Goal: Task Accomplishment & Management: Use online tool/utility

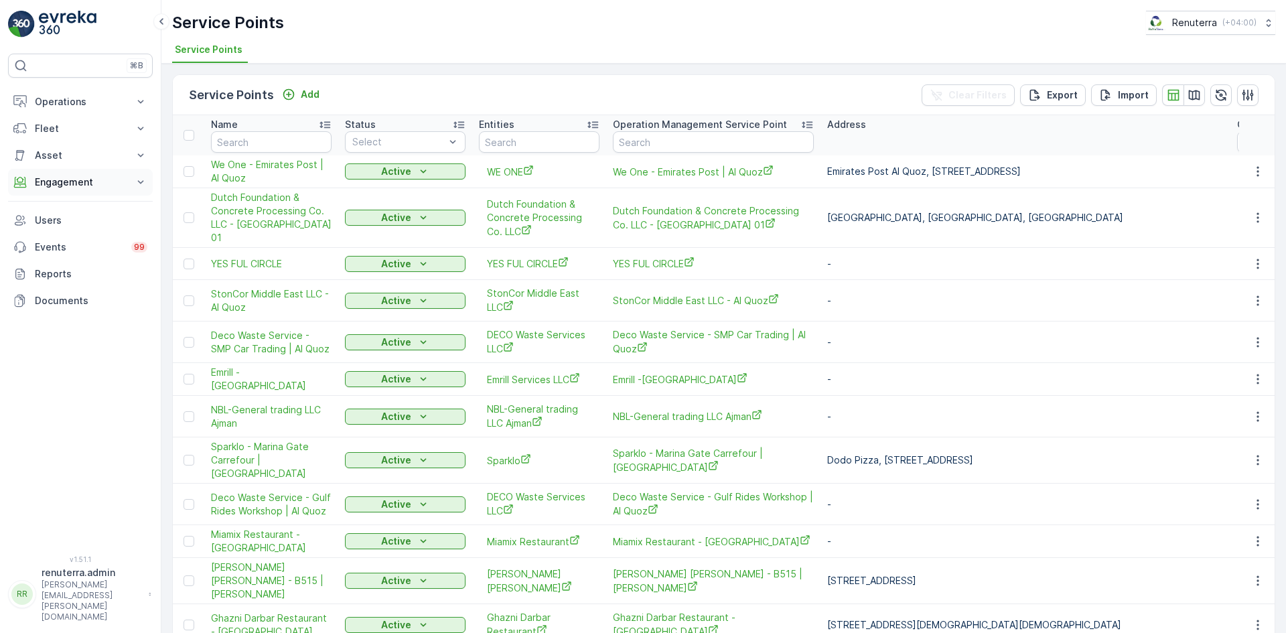
click at [75, 183] on p "Engagement" at bounding box center [80, 181] width 91 height 13
click at [72, 261] on p "Service Points" at bounding box center [66, 260] width 65 height 13
click at [254, 151] on th "Name" at bounding box center [271, 135] width 134 height 40
click at [255, 148] on input "text" at bounding box center [271, 141] width 121 height 21
type input "car ta"
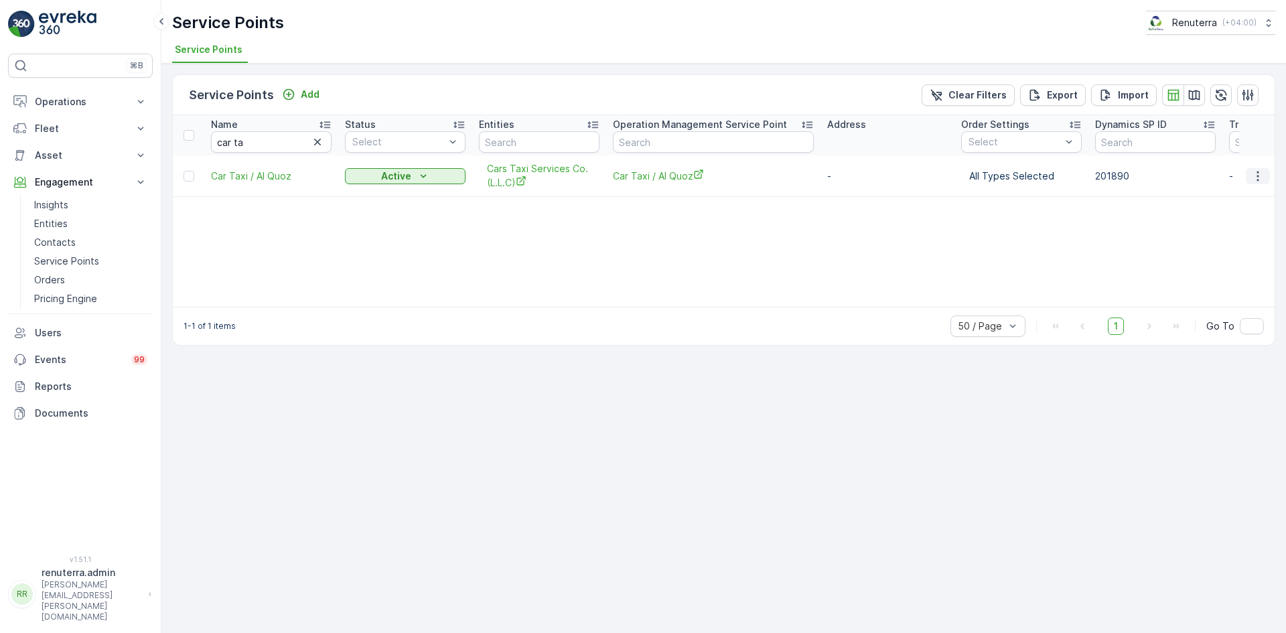
click at [1266, 178] on button "button" at bounding box center [1258, 176] width 24 height 16
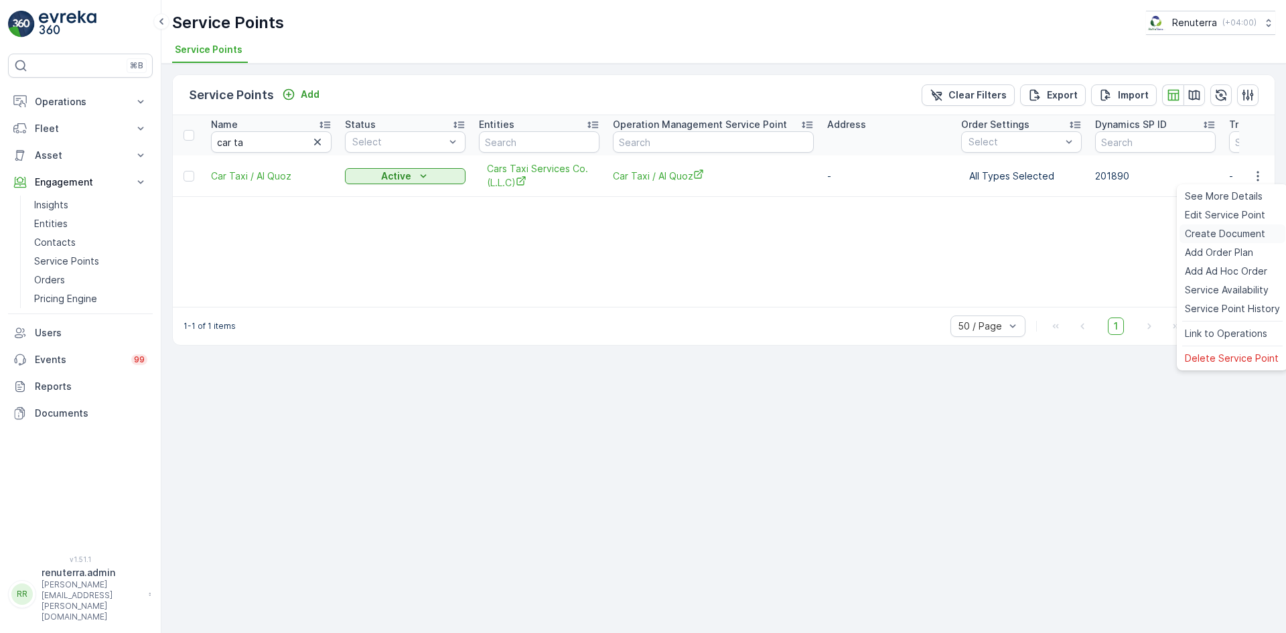
click at [1211, 236] on span "Create Document" at bounding box center [1225, 233] width 80 height 13
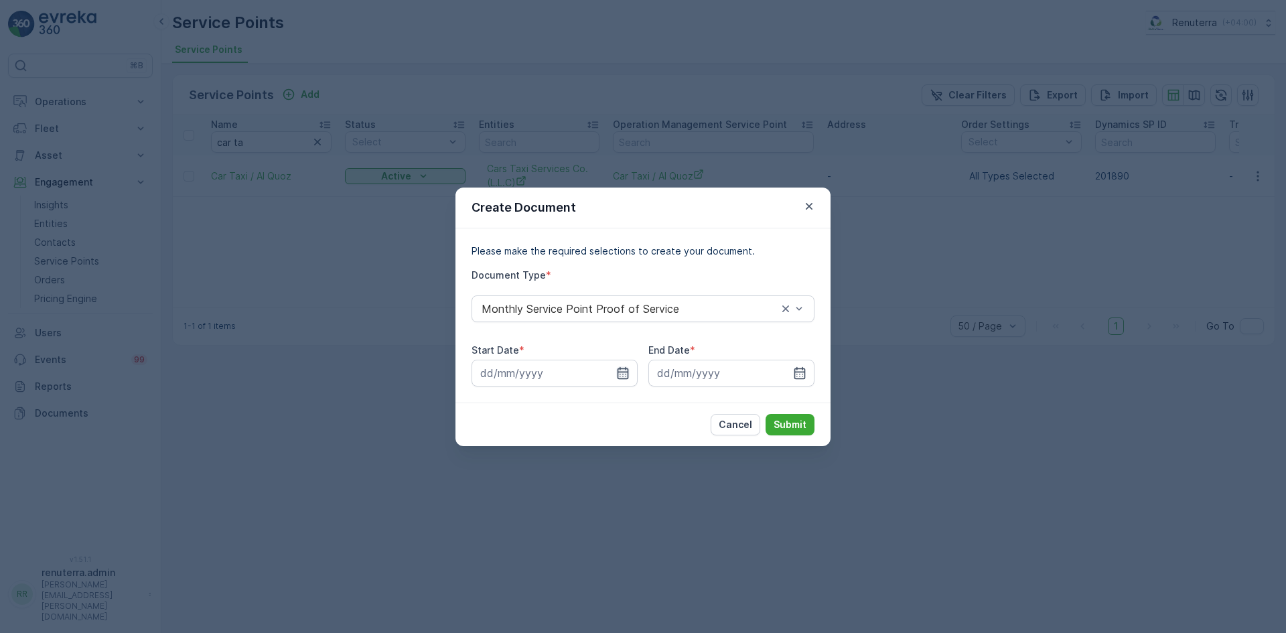
drag, startPoint x: 619, startPoint y: 376, endPoint x: 627, endPoint y: 376, distance: 8.1
click at [618, 376] on icon "button" at bounding box center [622, 372] width 13 height 13
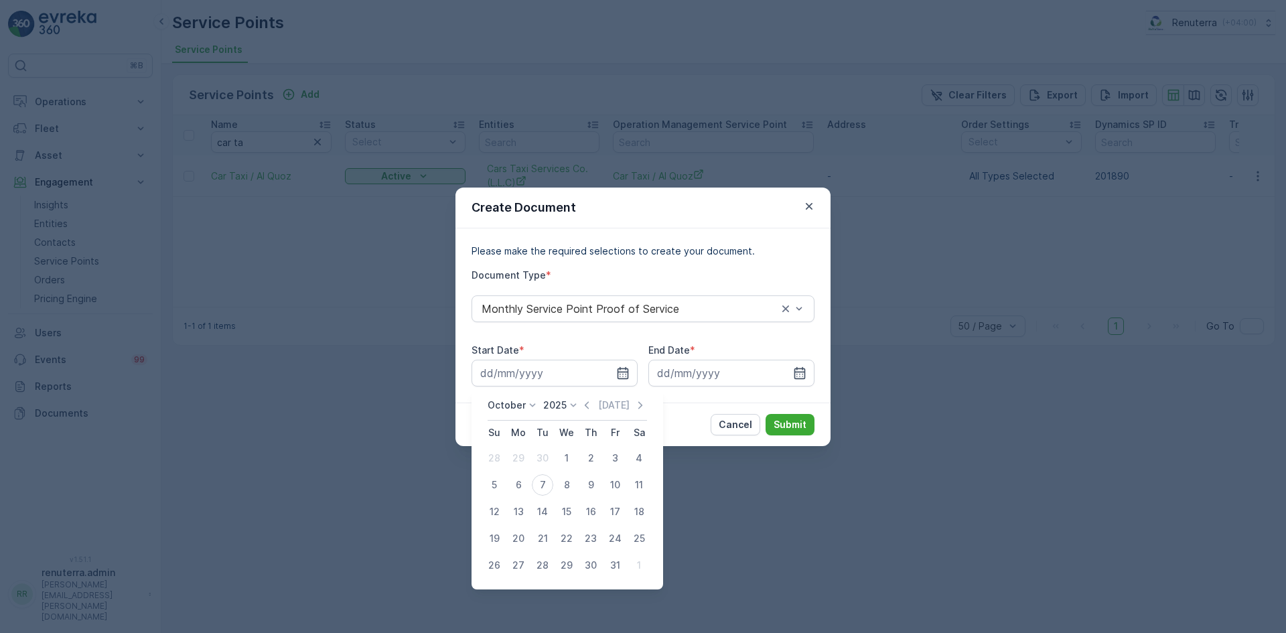
click at [587, 404] on icon "button" at bounding box center [586, 404] width 13 height 13
drag, startPoint x: 518, startPoint y: 459, endPoint x: 531, endPoint y: 453, distance: 14.1
click at [518, 458] on div "1" at bounding box center [518, 457] width 21 height 21
type input "[DATE]"
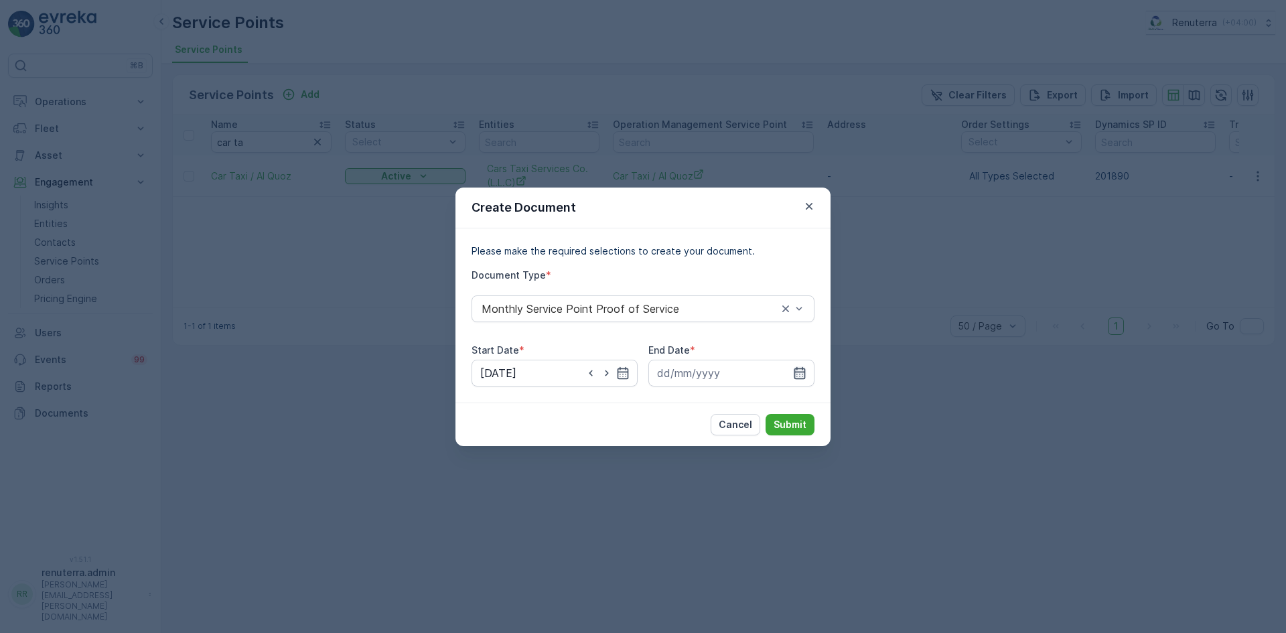
click at [796, 376] on icon "button" at bounding box center [799, 372] width 13 height 13
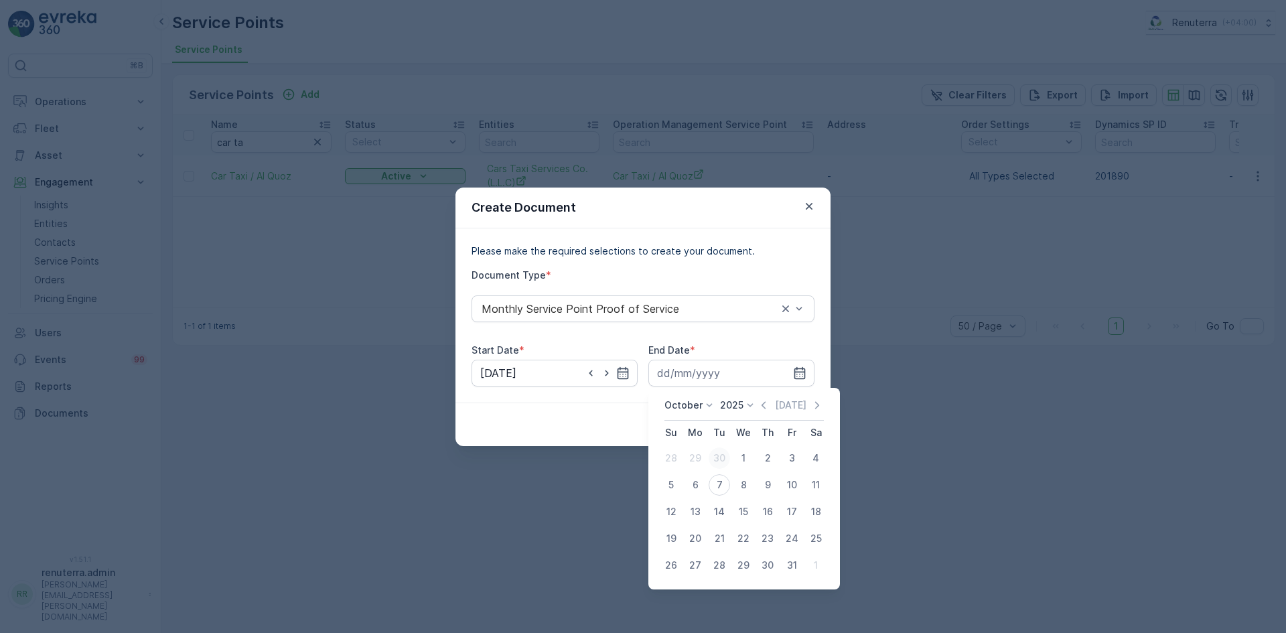
drag, startPoint x: 761, startPoint y: 406, endPoint x: 721, endPoint y: 469, distance: 74.1
click at [759, 411] on div "[DATE] [DATE]" at bounding box center [743, 409] width 159 height 22
click at [765, 402] on icon "button" at bounding box center [763, 404] width 13 height 13
click at [764, 402] on icon at bounding box center [763, 404] width 13 height 13
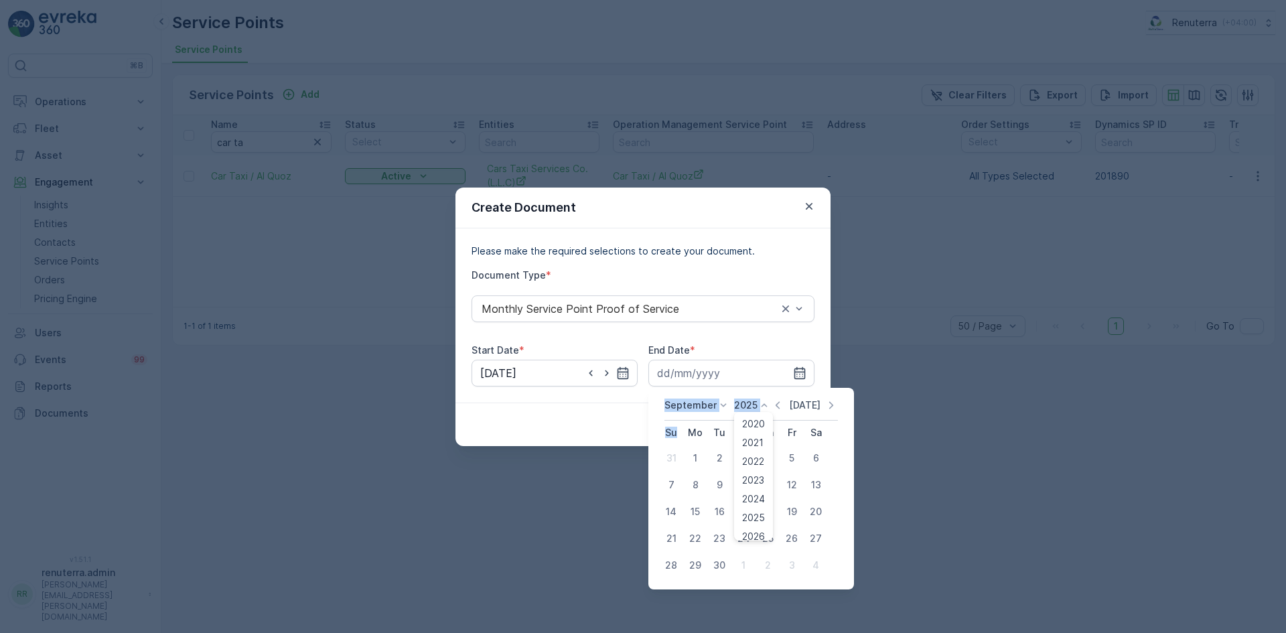
click at [778, 404] on icon "button" at bounding box center [777, 404] width 13 height 13
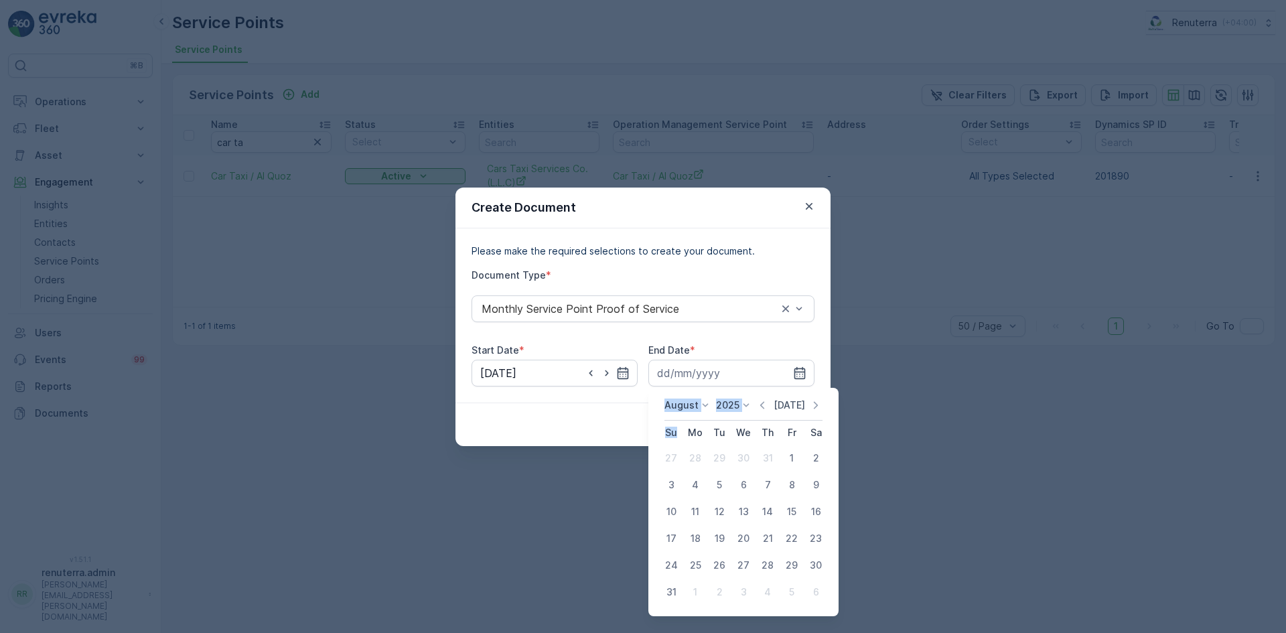
click at [777, 404] on p "[DATE]" at bounding box center [788, 404] width 31 height 13
click at [815, 403] on icon "button" at bounding box center [817, 404] width 4 height 7
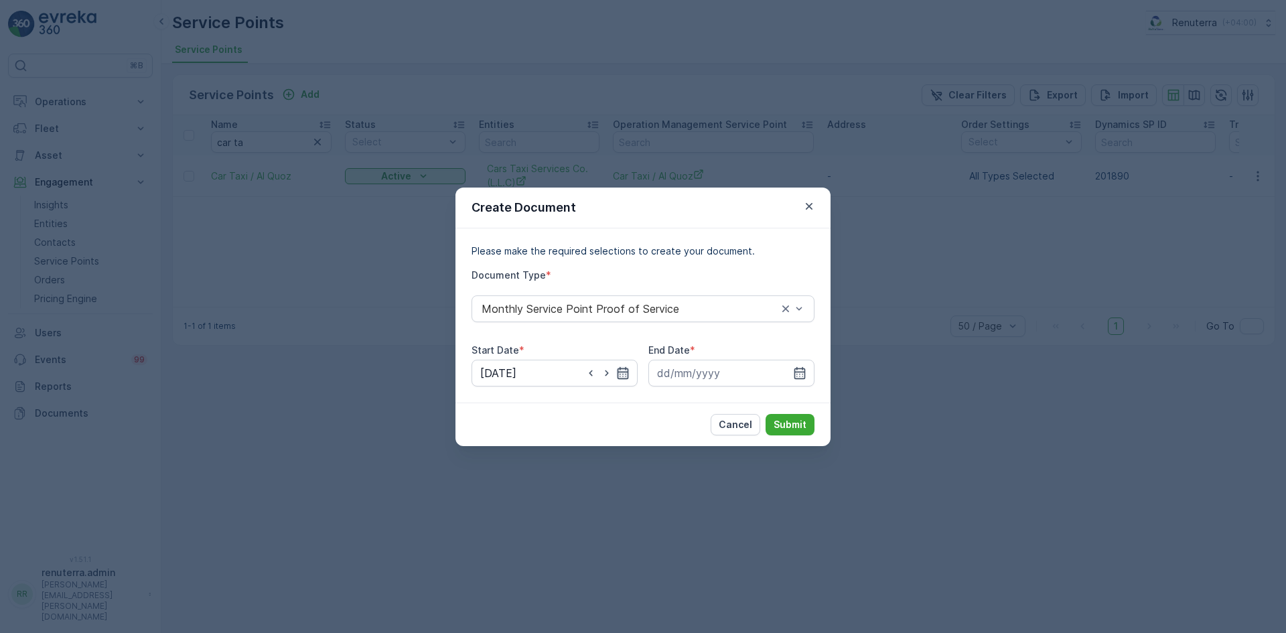
click at [624, 373] on icon "button" at bounding box center [622, 372] width 13 height 13
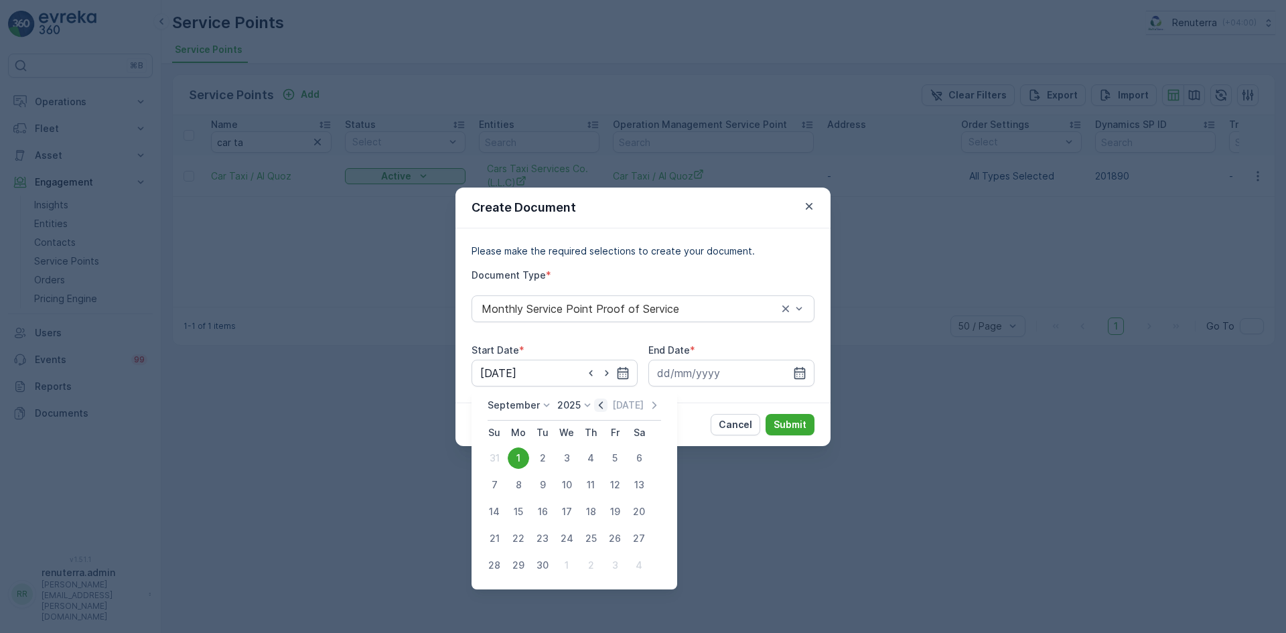
click at [594, 404] on icon "button" at bounding box center [600, 404] width 13 height 13
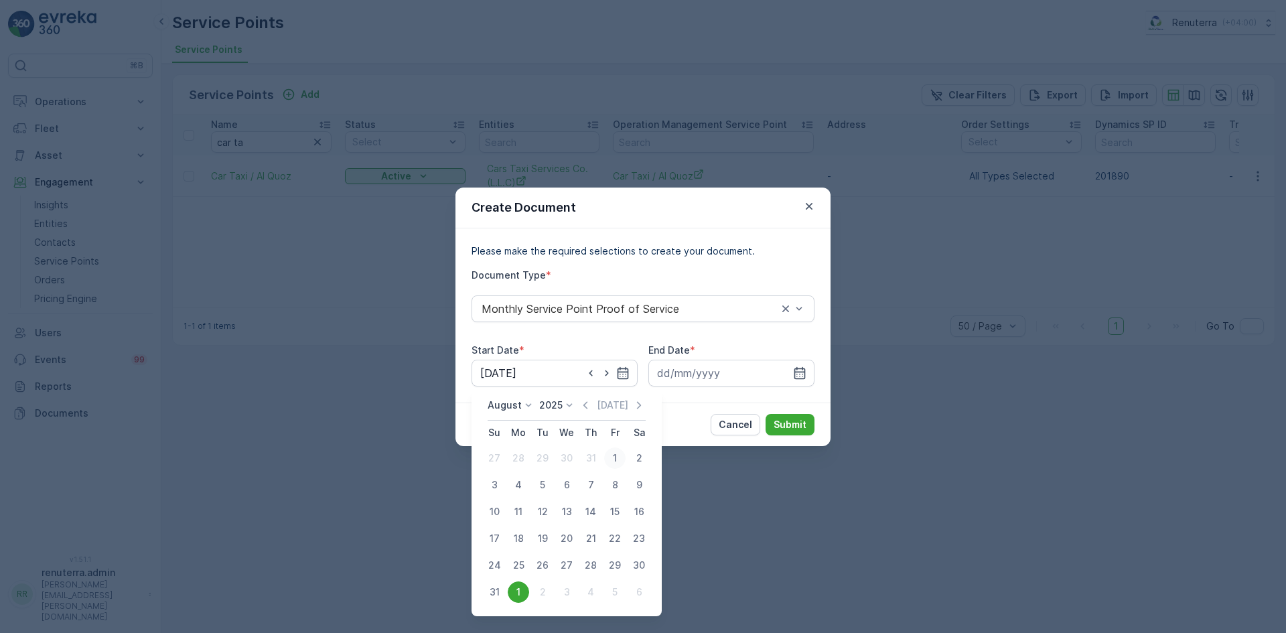
click at [616, 457] on div "1" at bounding box center [614, 457] width 21 height 21
type input "[DATE]"
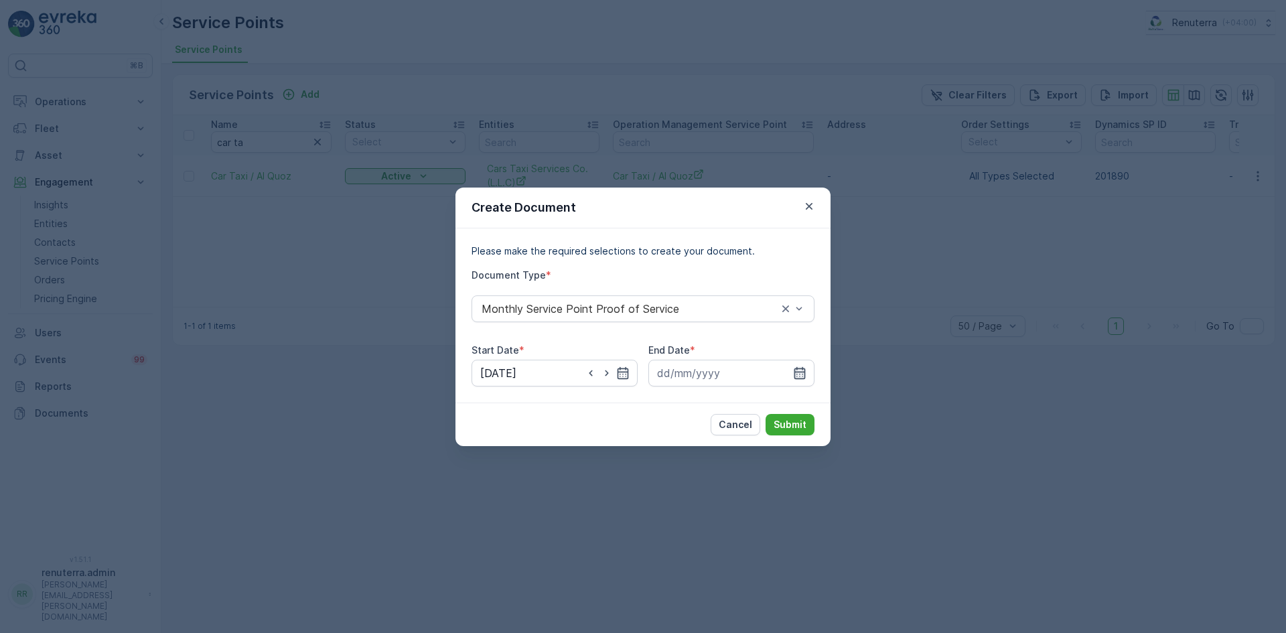
drag, startPoint x: 808, startPoint y: 370, endPoint x: 801, endPoint y: 373, distance: 7.5
click at [808, 369] on input at bounding box center [731, 373] width 166 height 27
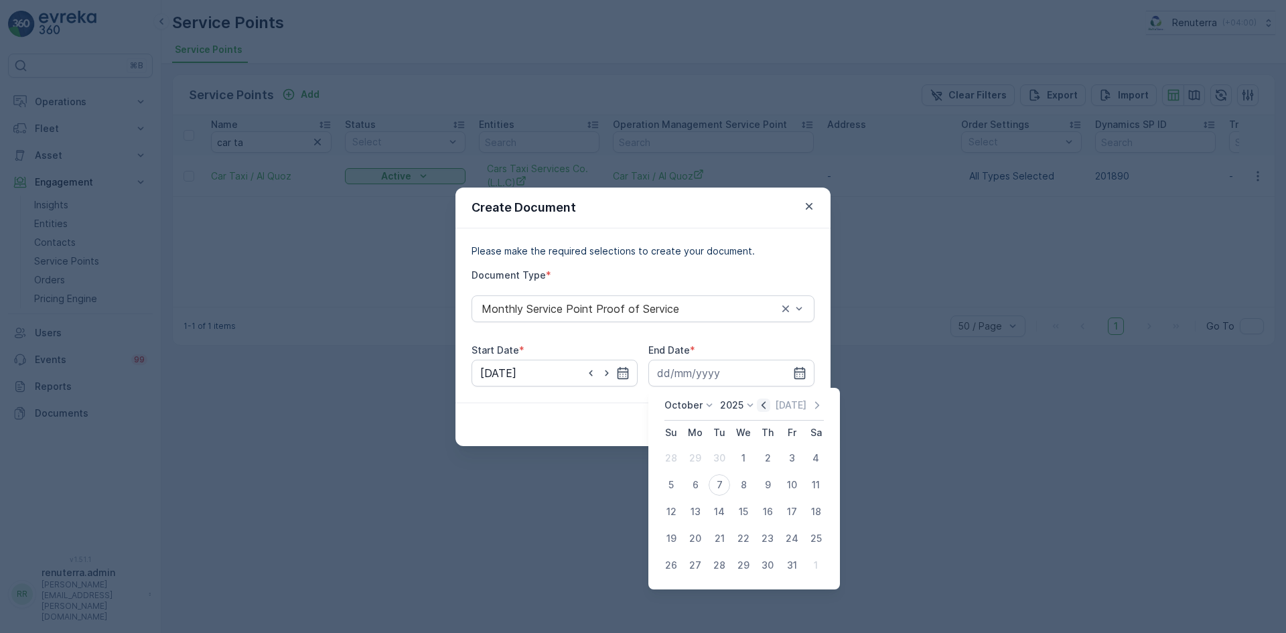
click at [764, 406] on icon "button" at bounding box center [763, 404] width 13 height 13
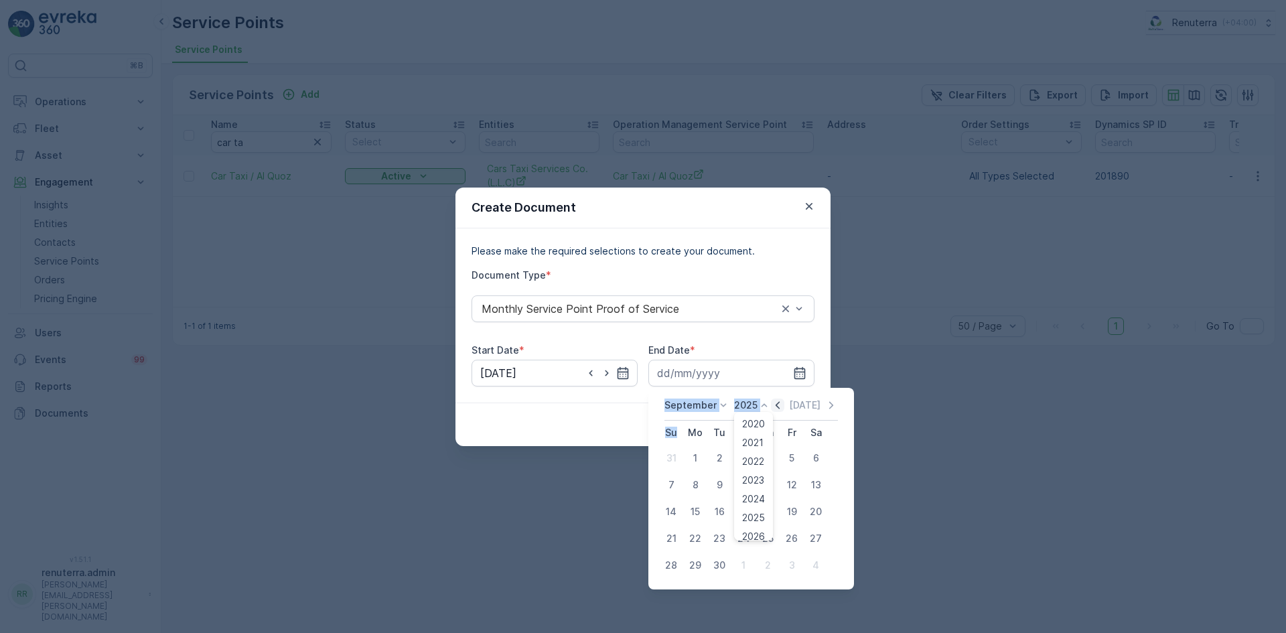
click at [764, 406] on icon at bounding box center [763, 404] width 13 height 13
click at [775, 405] on icon "button" at bounding box center [777, 404] width 13 height 13
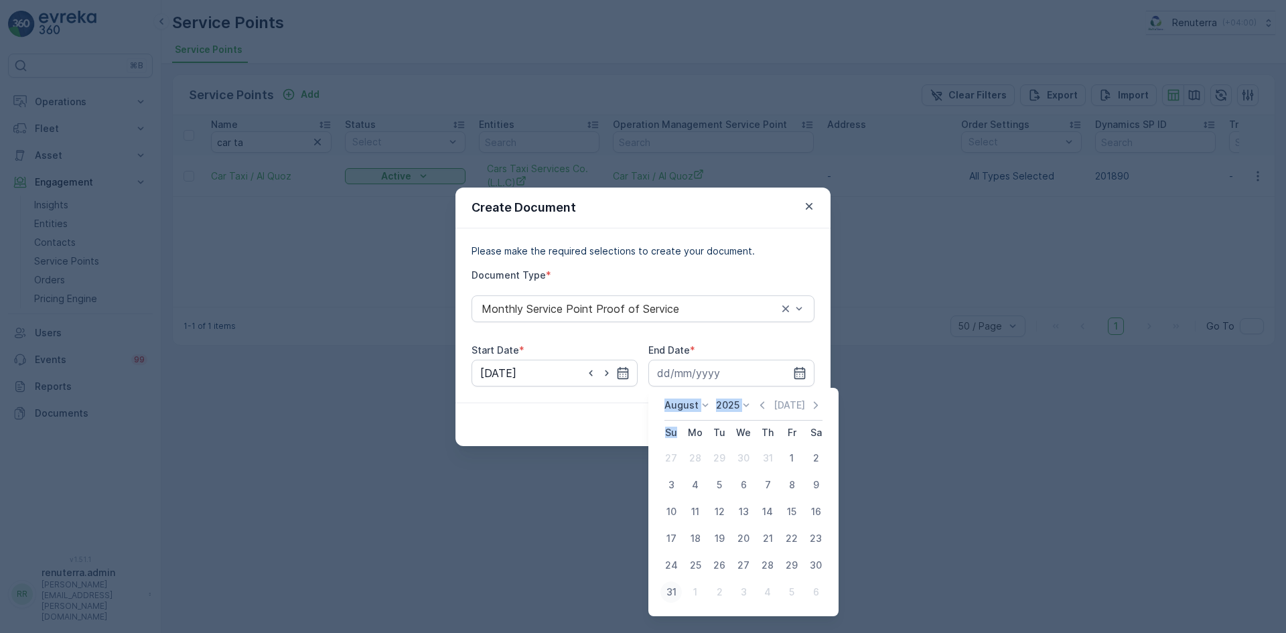
click at [674, 591] on div "31" at bounding box center [670, 591] width 21 height 21
type input "[DATE]"
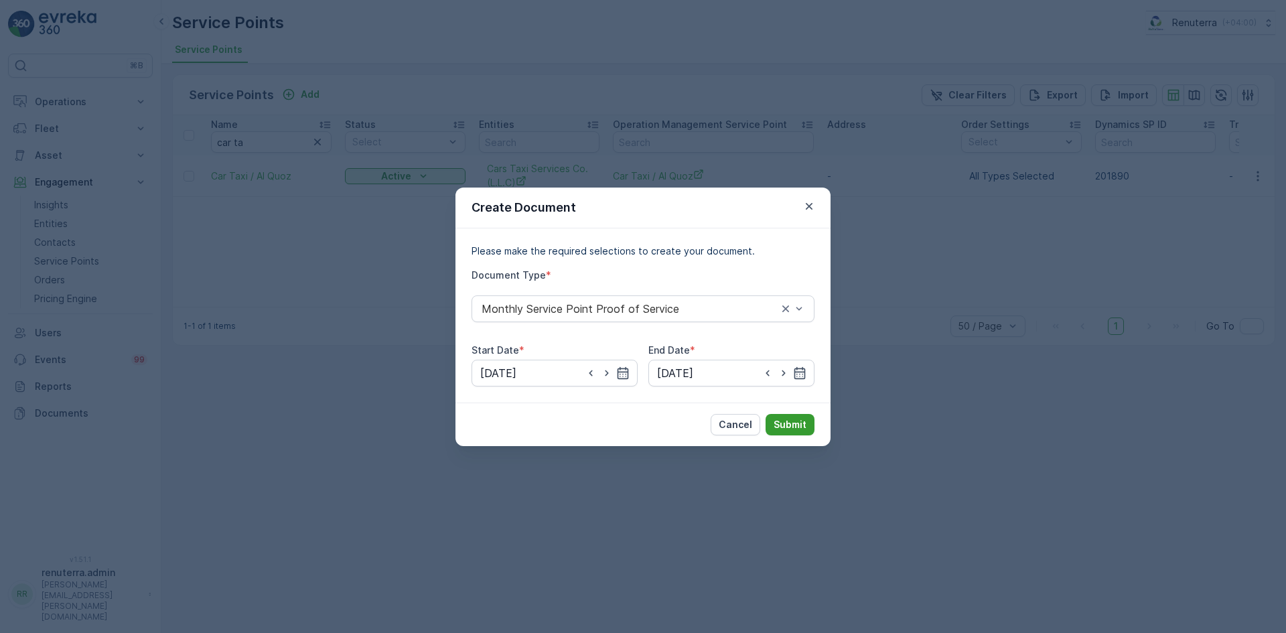
click at [782, 423] on p "Submit" at bounding box center [789, 424] width 33 height 13
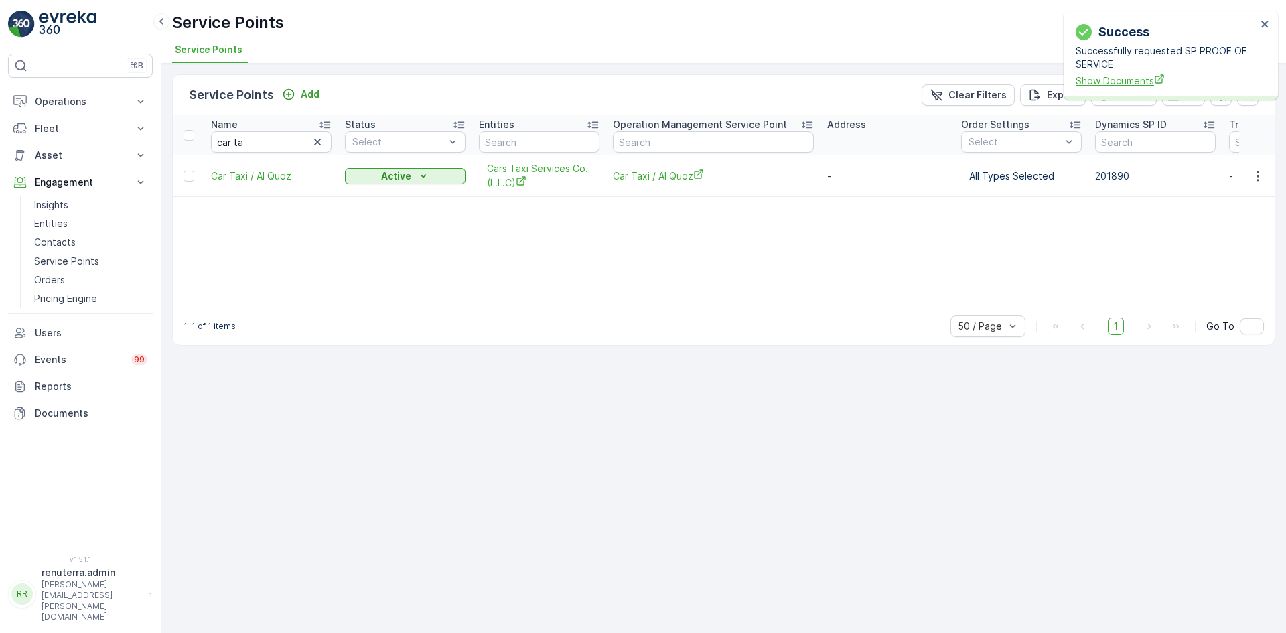
click at [1091, 77] on span "Show Documents" at bounding box center [1166, 81] width 181 height 14
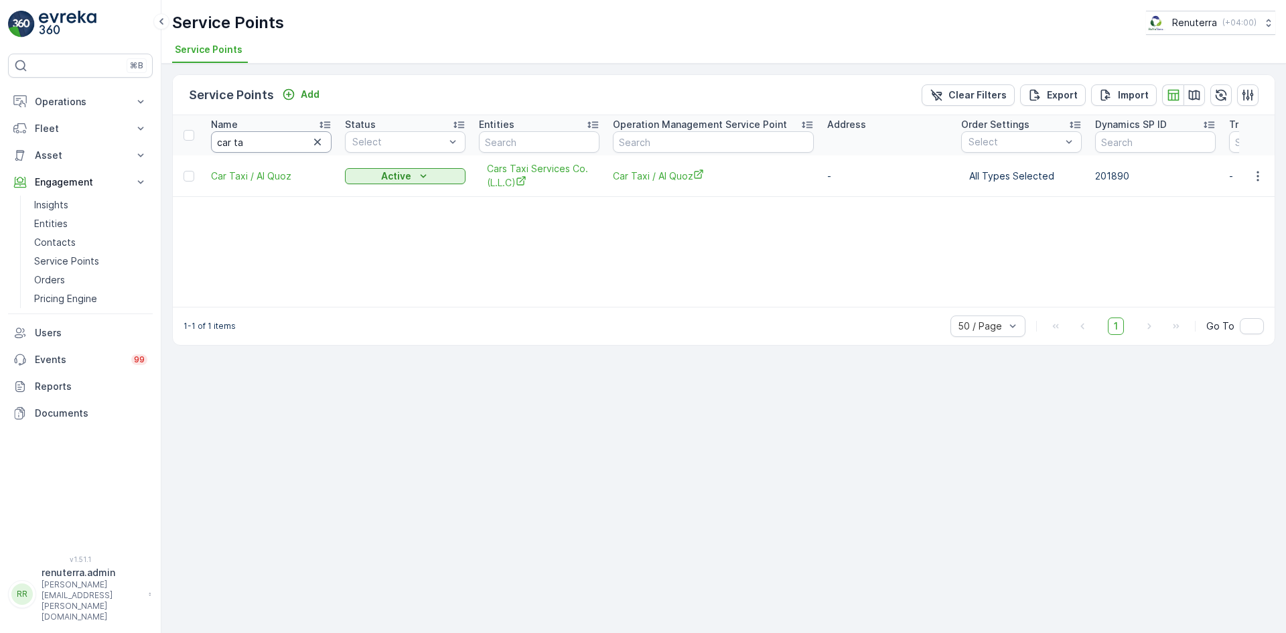
click at [281, 145] on input "car ta" at bounding box center [271, 141] width 121 height 21
type input "c"
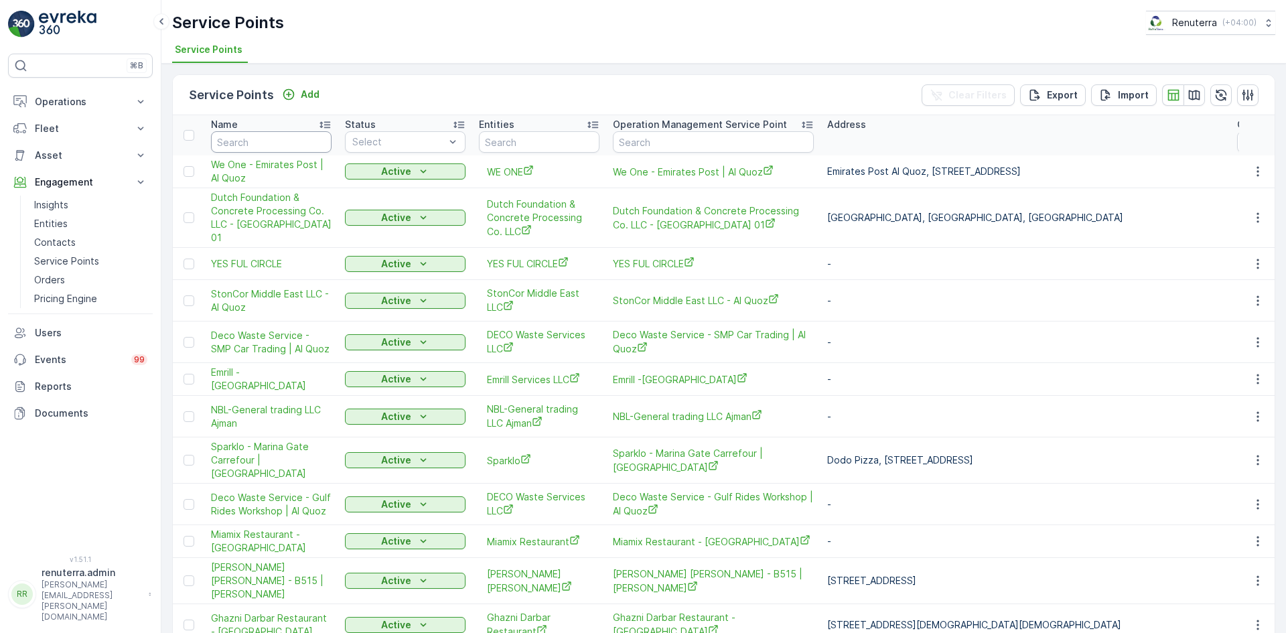
click at [281, 145] on input "text" at bounding box center [271, 141] width 121 height 21
type input "commite"
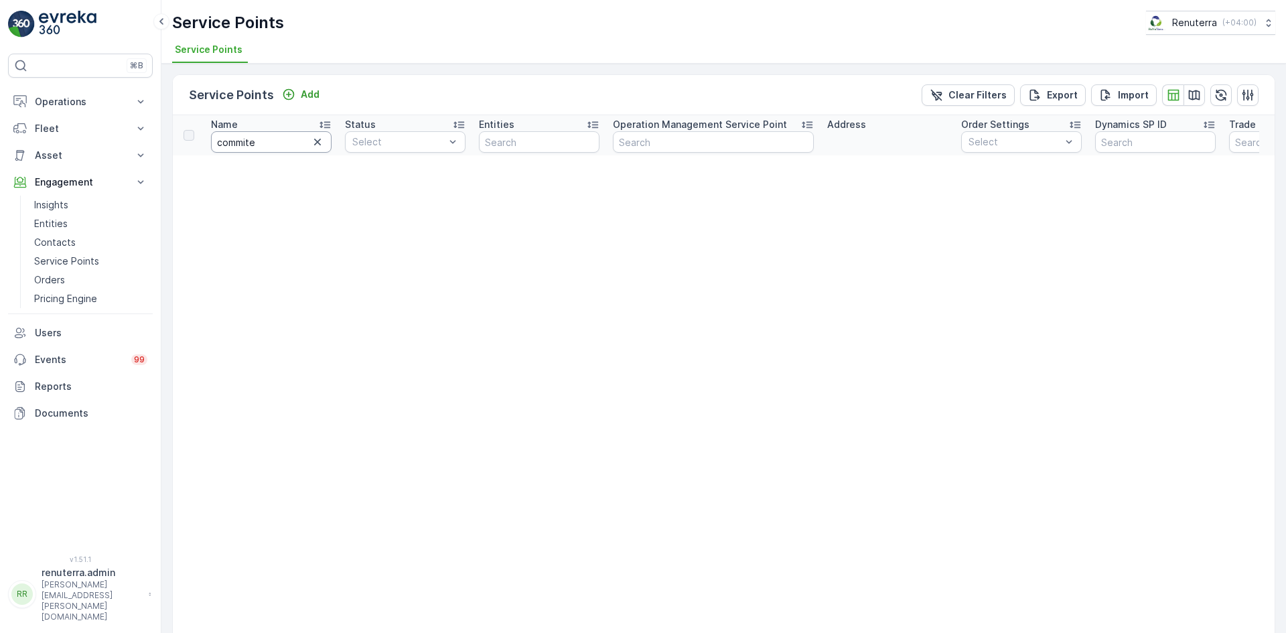
click at [274, 141] on input "commite" at bounding box center [271, 141] width 121 height 21
type input "committed"
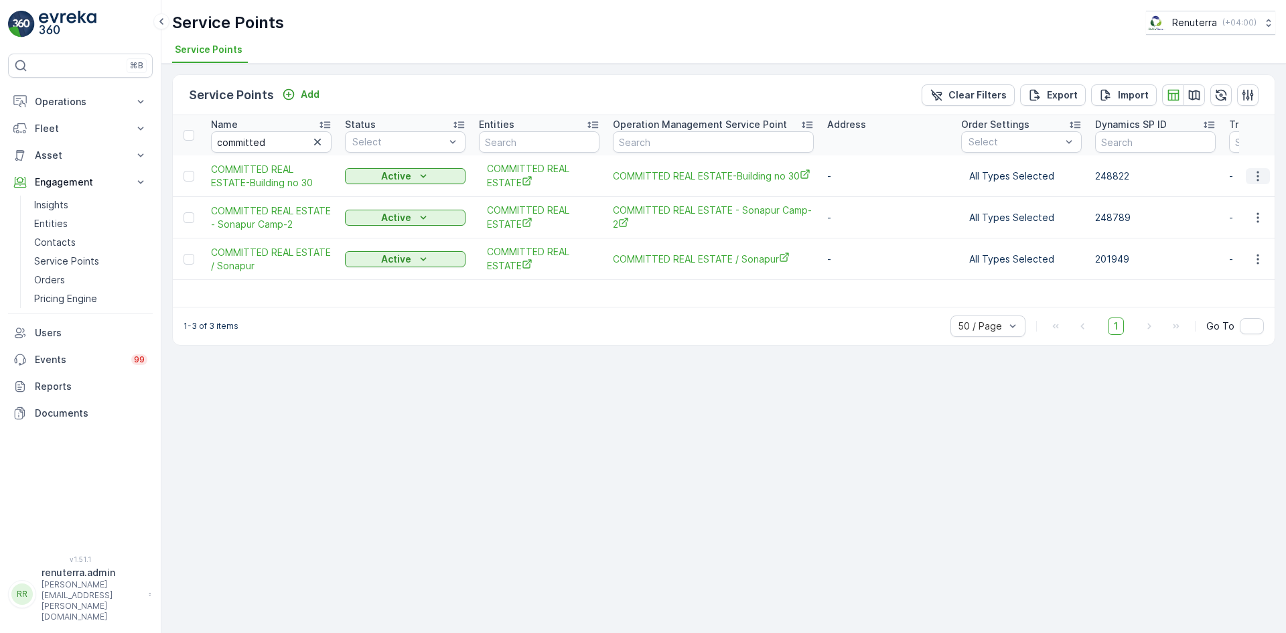
click at [1258, 183] on button "button" at bounding box center [1258, 176] width 24 height 16
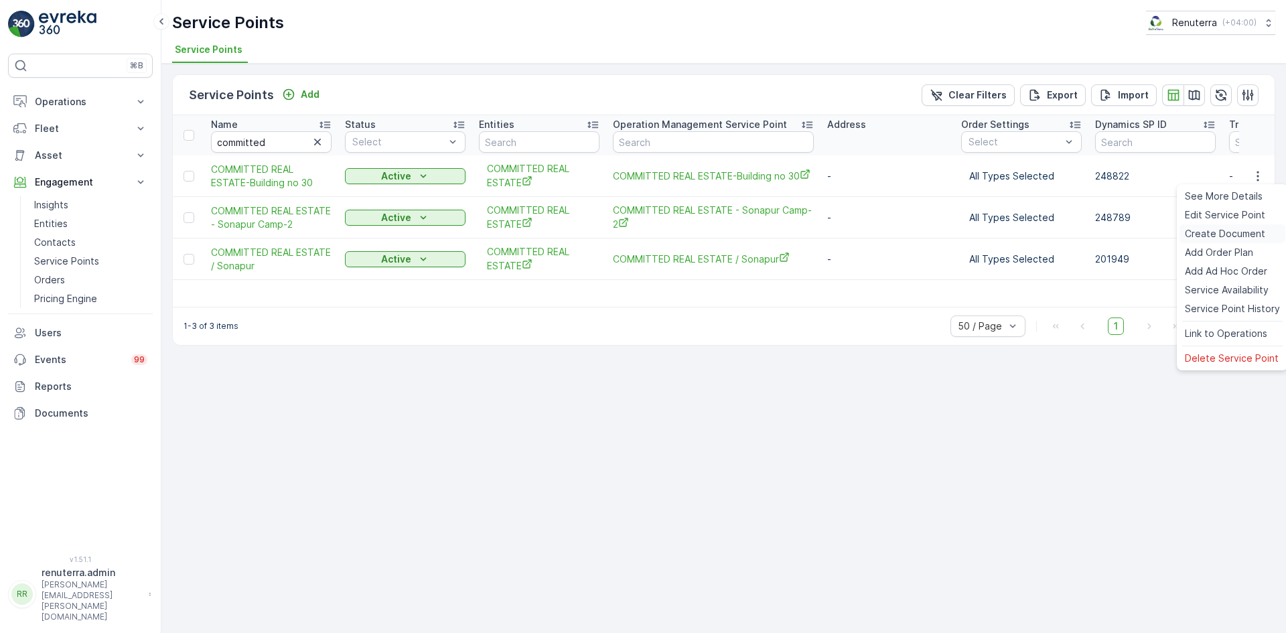
click at [1207, 233] on span "Create Document" at bounding box center [1225, 233] width 80 height 13
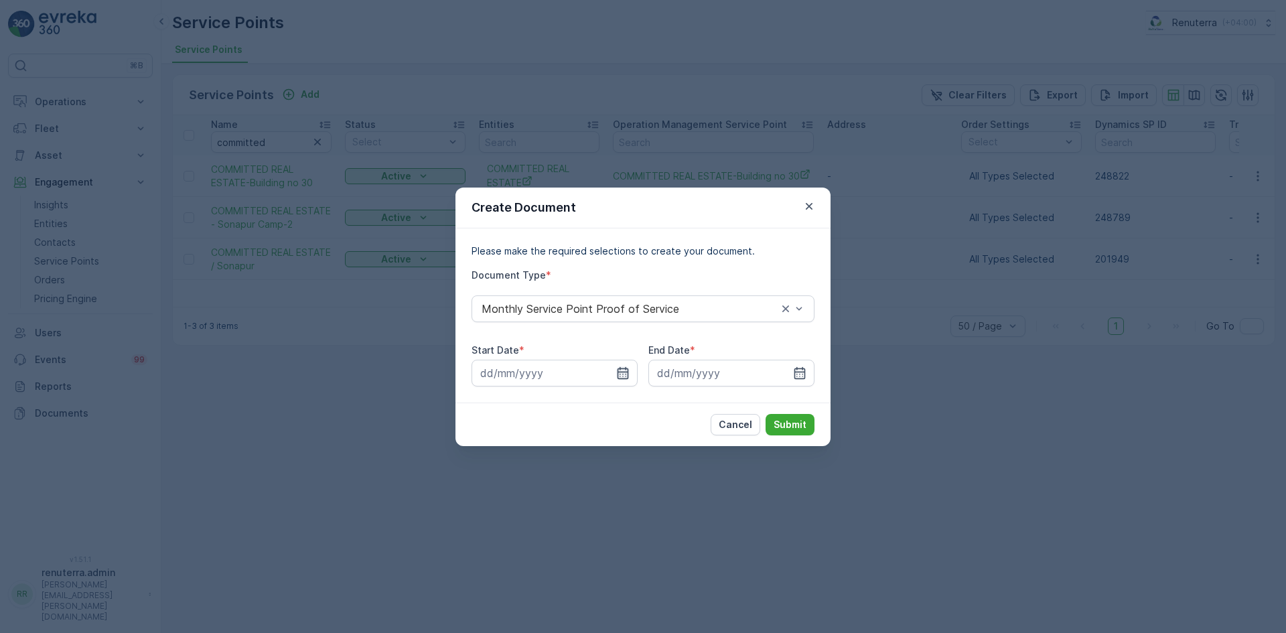
click at [624, 372] on icon "button" at bounding box center [622, 372] width 13 height 13
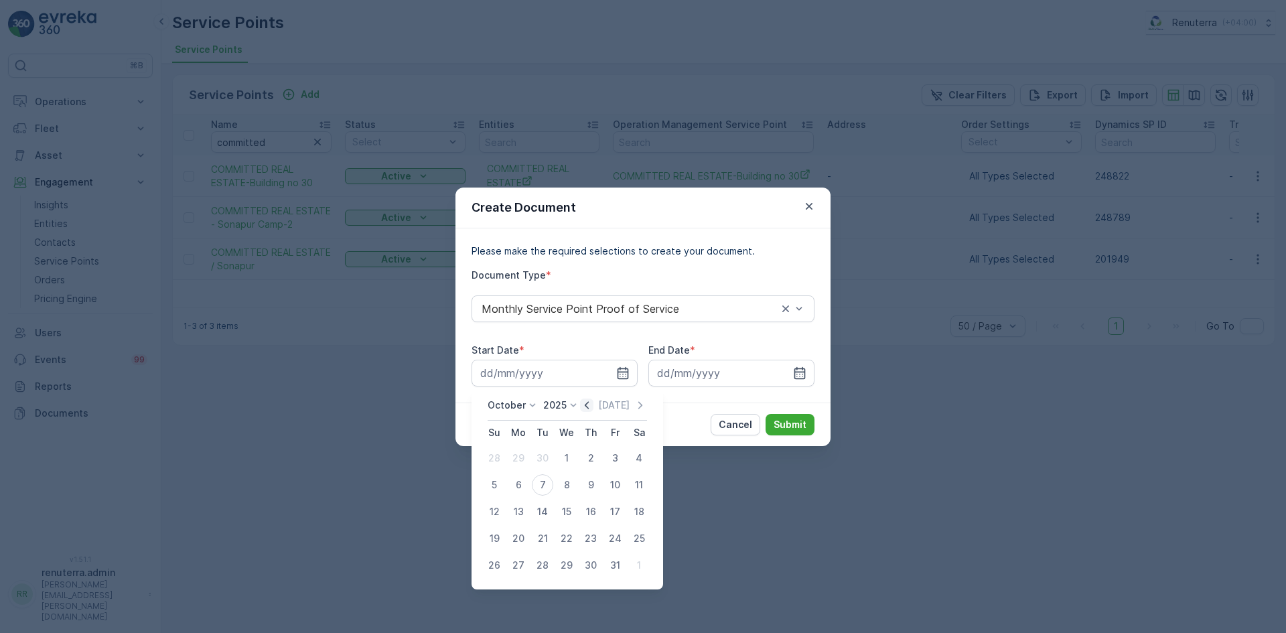
click at [593, 404] on icon "button" at bounding box center [586, 404] width 13 height 13
click at [521, 458] on div "1" at bounding box center [518, 457] width 21 height 21
type input "[DATE]"
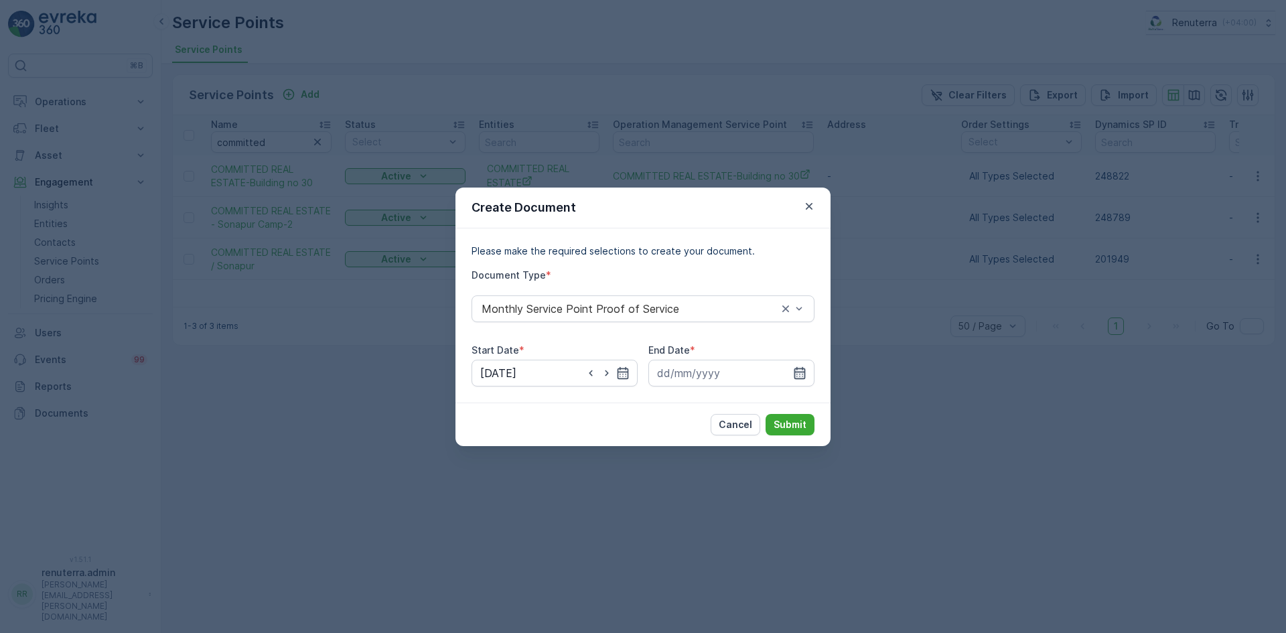
click at [802, 372] on icon "button" at bounding box center [799, 372] width 11 height 12
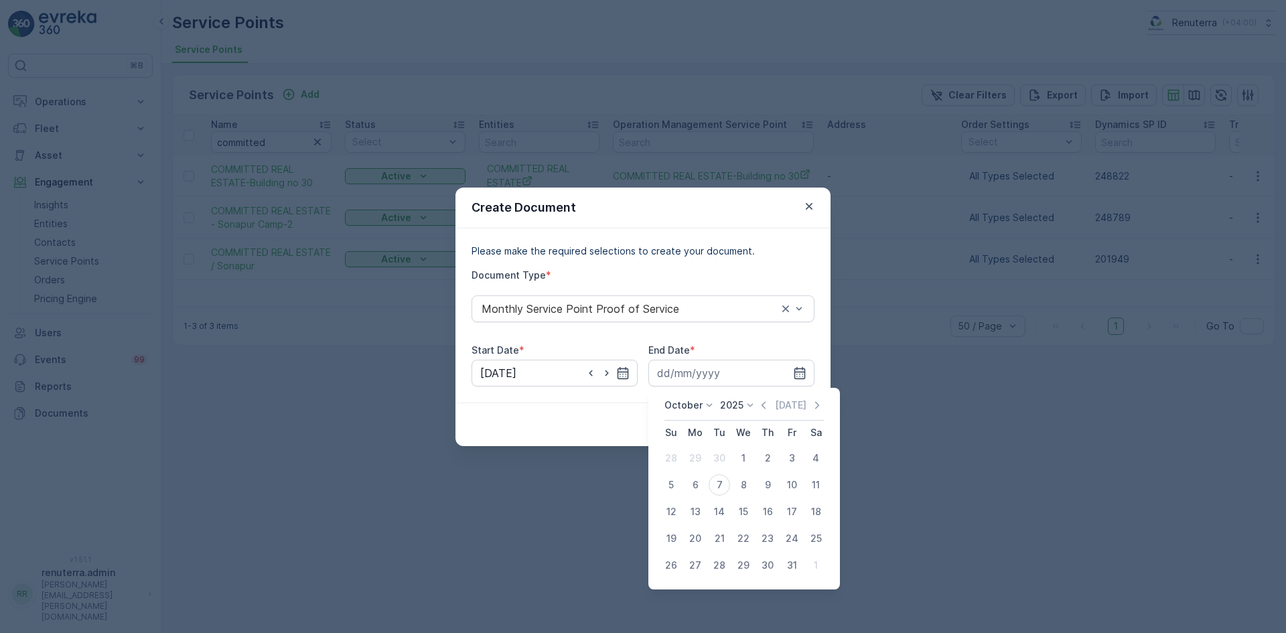
drag, startPoint x: 767, startPoint y: 400, endPoint x: 760, endPoint y: 401, distance: 7.4
click at [765, 400] on icon "button" at bounding box center [763, 404] width 13 height 13
click at [714, 567] on div "30" at bounding box center [719, 565] width 21 height 21
type input "[DATE]"
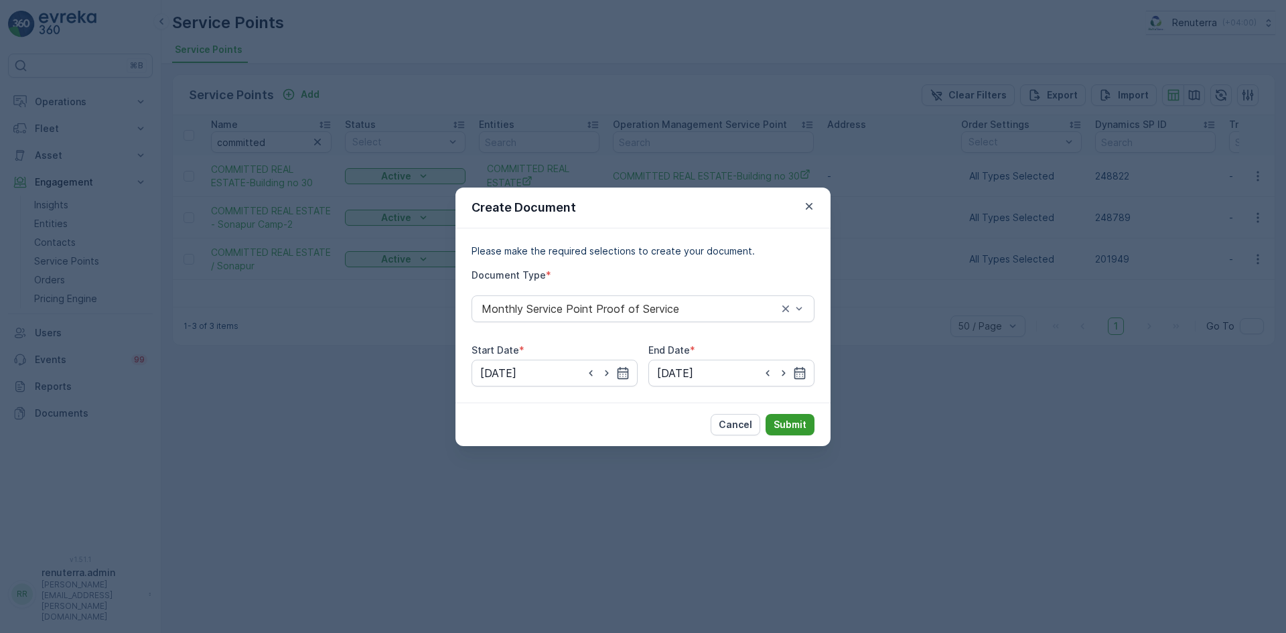
click at [792, 425] on p "Submit" at bounding box center [789, 424] width 33 height 13
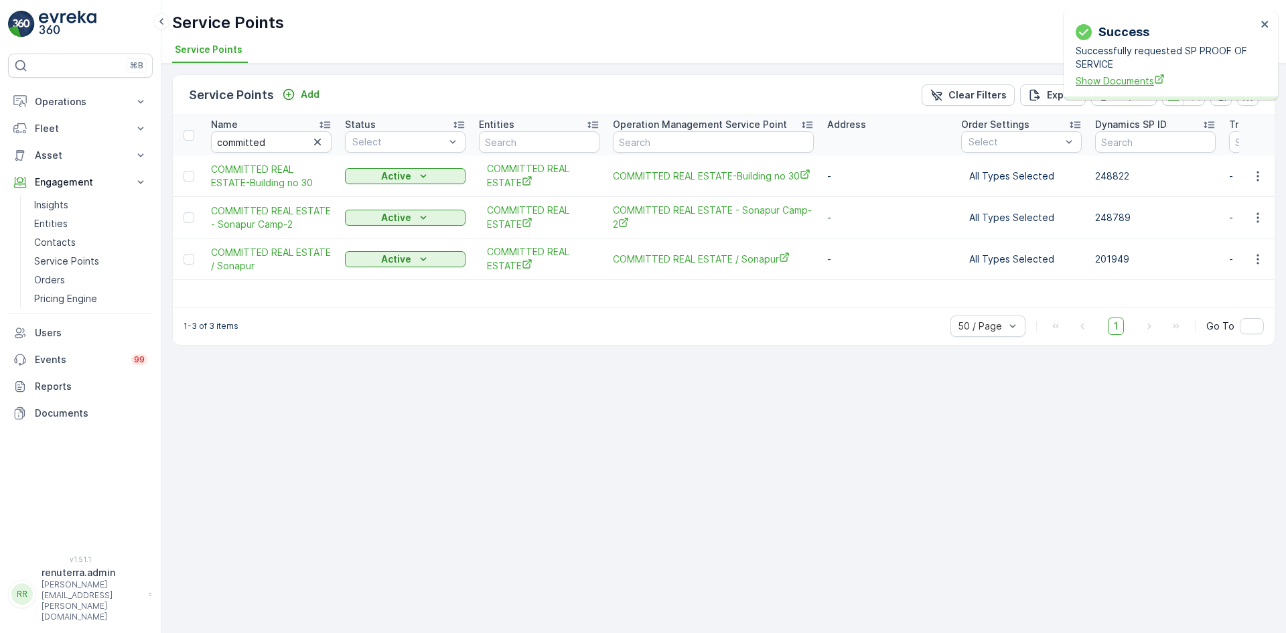
click at [1110, 87] on span "Show Documents" at bounding box center [1166, 81] width 181 height 14
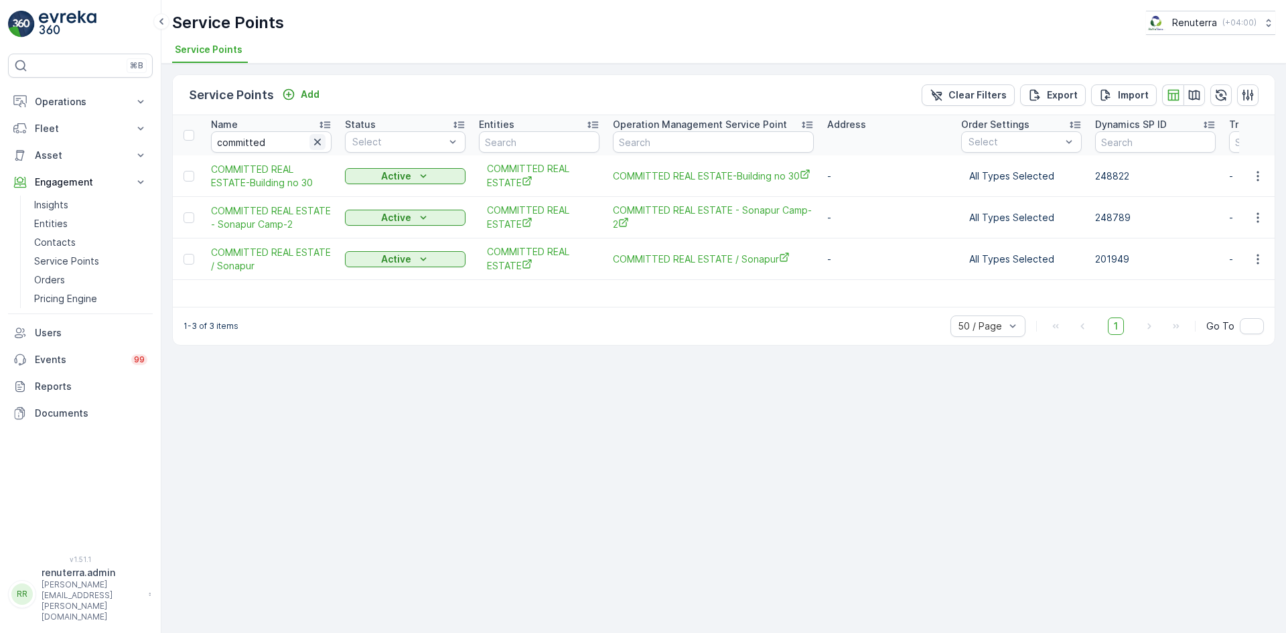
click at [324, 141] on button "button" at bounding box center [317, 142] width 16 height 16
click at [274, 147] on input "text" at bounding box center [271, 141] width 121 height 21
click at [271, 127] on div "Name" at bounding box center [271, 124] width 121 height 13
click at [256, 141] on input "text" at bounding box center [271, 141] width 121 height 21
type input "a"
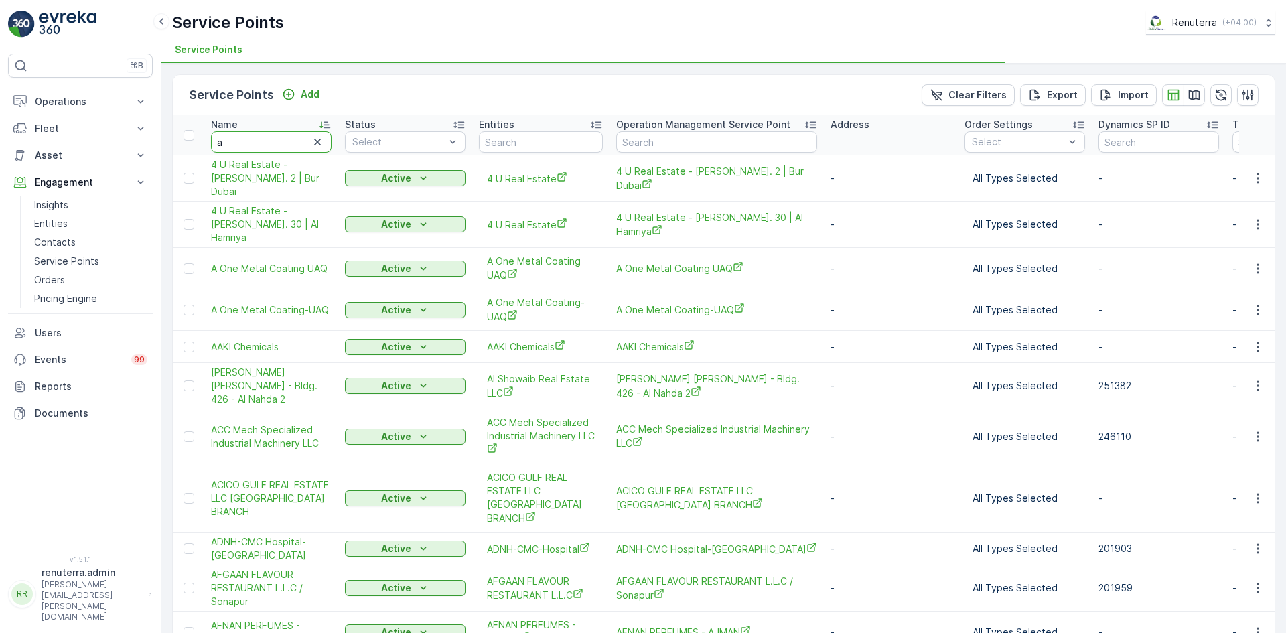
click at [256, 143] on input "a" at bounding box center [271, 141] width 121 height 21
click at [249, 152] on input "a" at bounding box center [271, 141] width 121 height 21
type input "[PERSON_NAME]"
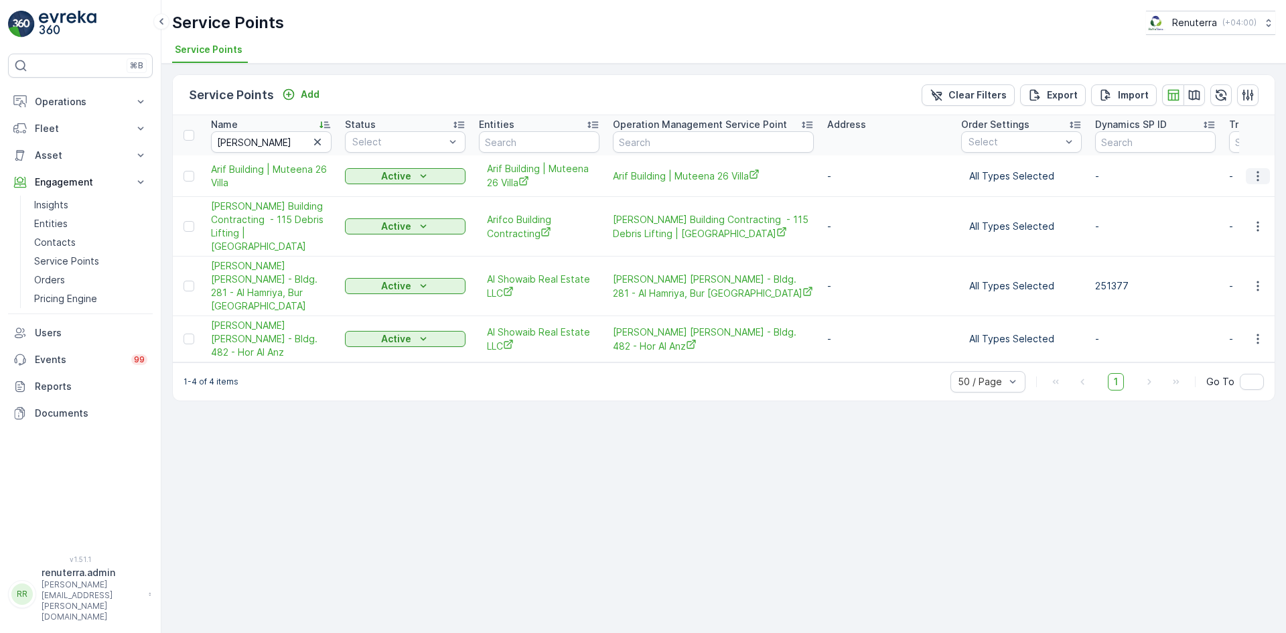
click at [1253, 179] on icon "button" at bounding box center [1257, 175] width 13 height 13
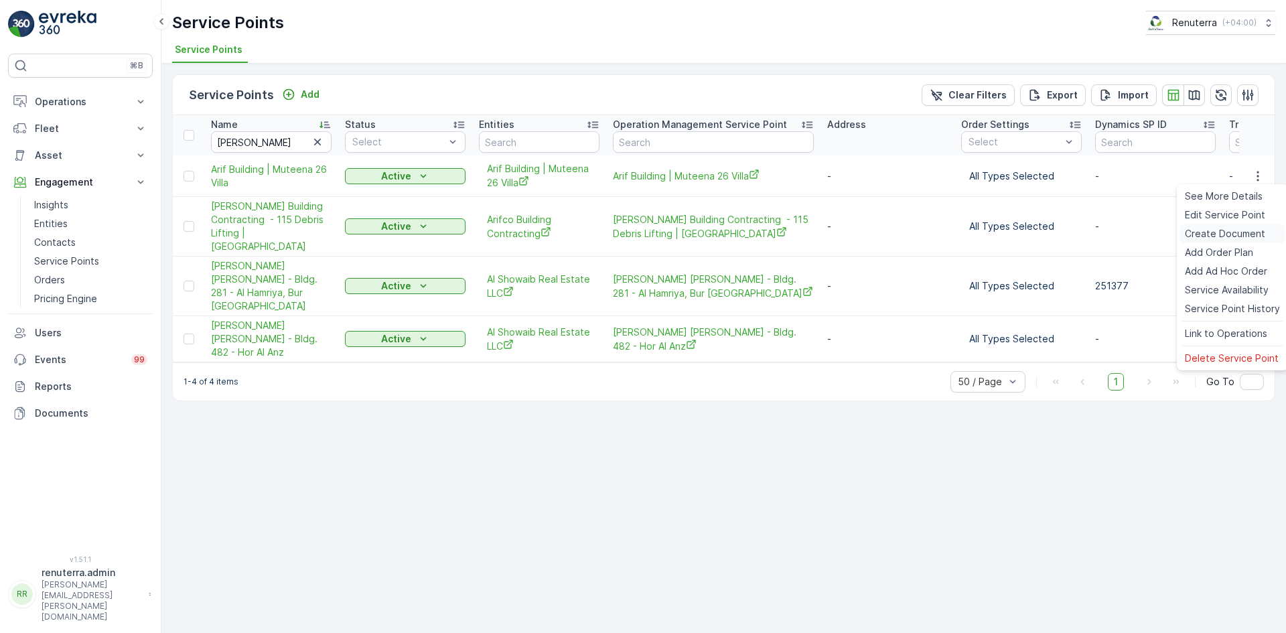
click at [1228, 231] on span "Create Document" at bounding box center [1225, 233] width 80 height 13
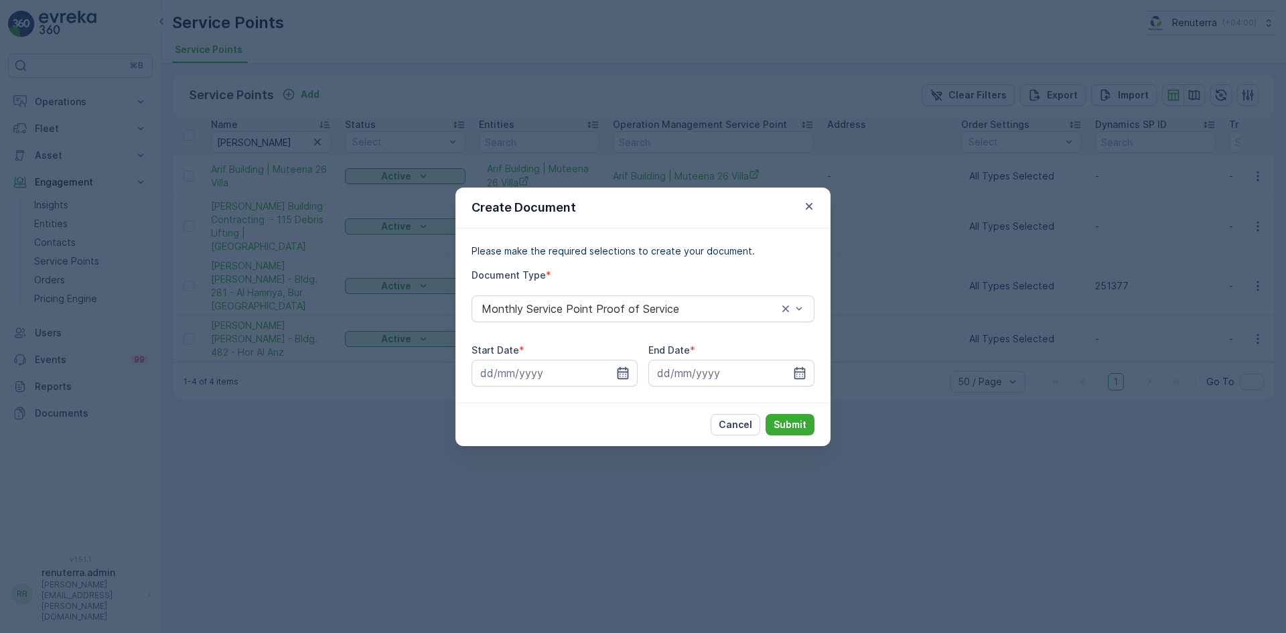
click at [624, 370] on icon "button" at bounding box center [622, 372] width 13 height 13
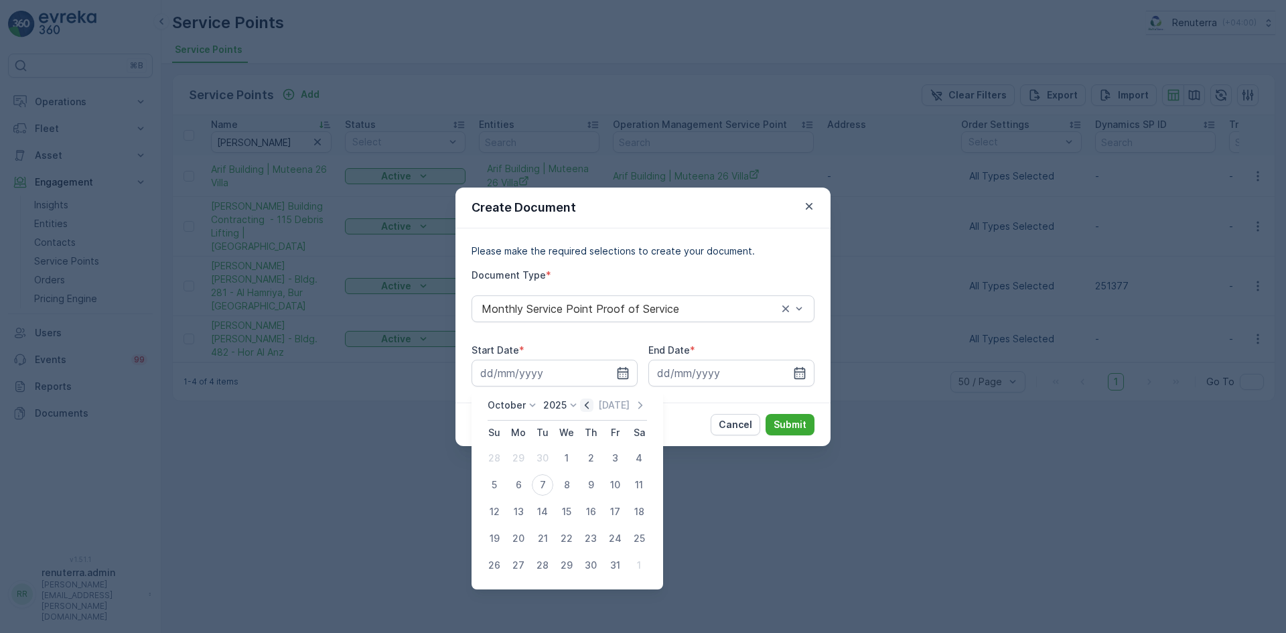
drag, startPoint x: 587, startPoint y: 407, endPoint x: 581, endPoint y: 428, distance: 21.4
click at [586, 407] on icon "button" at bounding box center [586, 404] width 13 height 13
click at [518, 451] on div "1" at bounding box center [518, 457] width 21 height 21
type input "[DATE]"
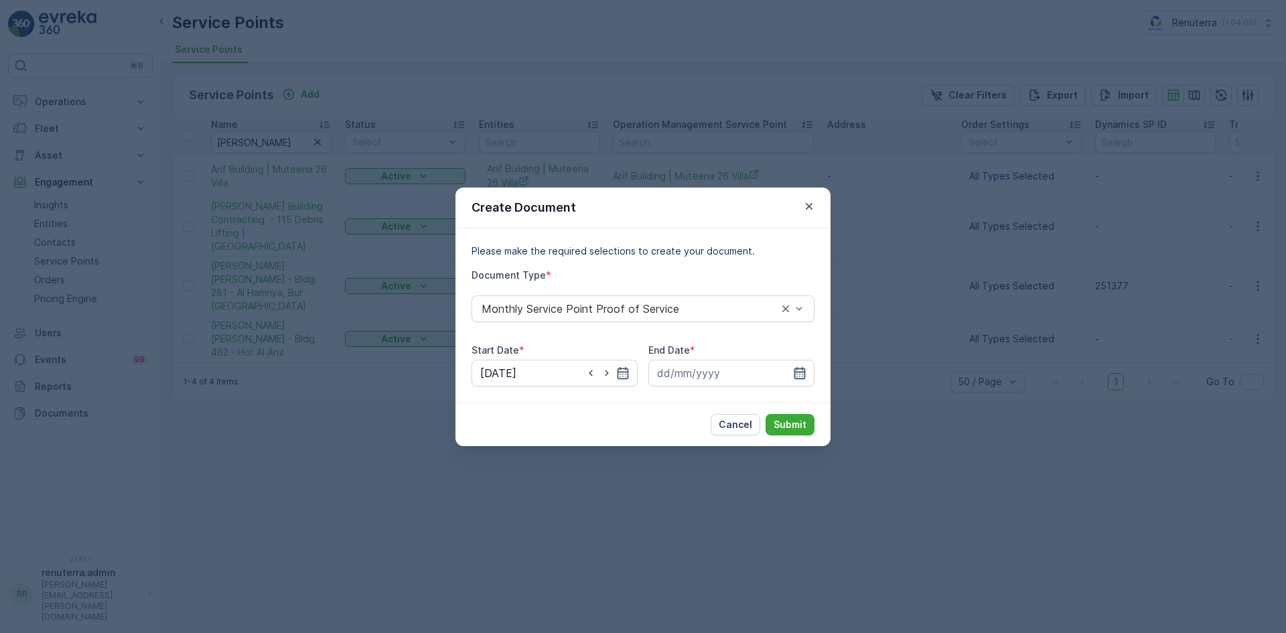
click at [800, 378] on icon "button" at bounding box center [799, 372] width 11 height 12
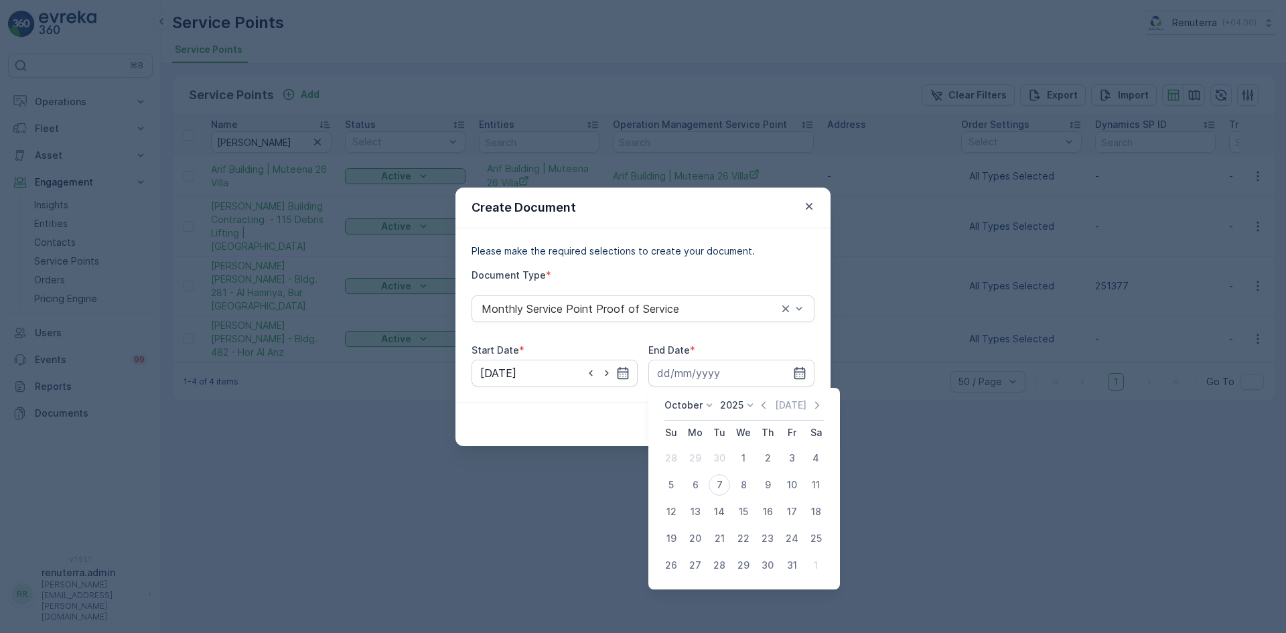
click at [766, 406] on icon "button" at bounding box center [763, 404] width 13 height 13
click at [715, 563] on div "30" at bounding box center [719, 565] width 21 height 21
type input "[DATE]"
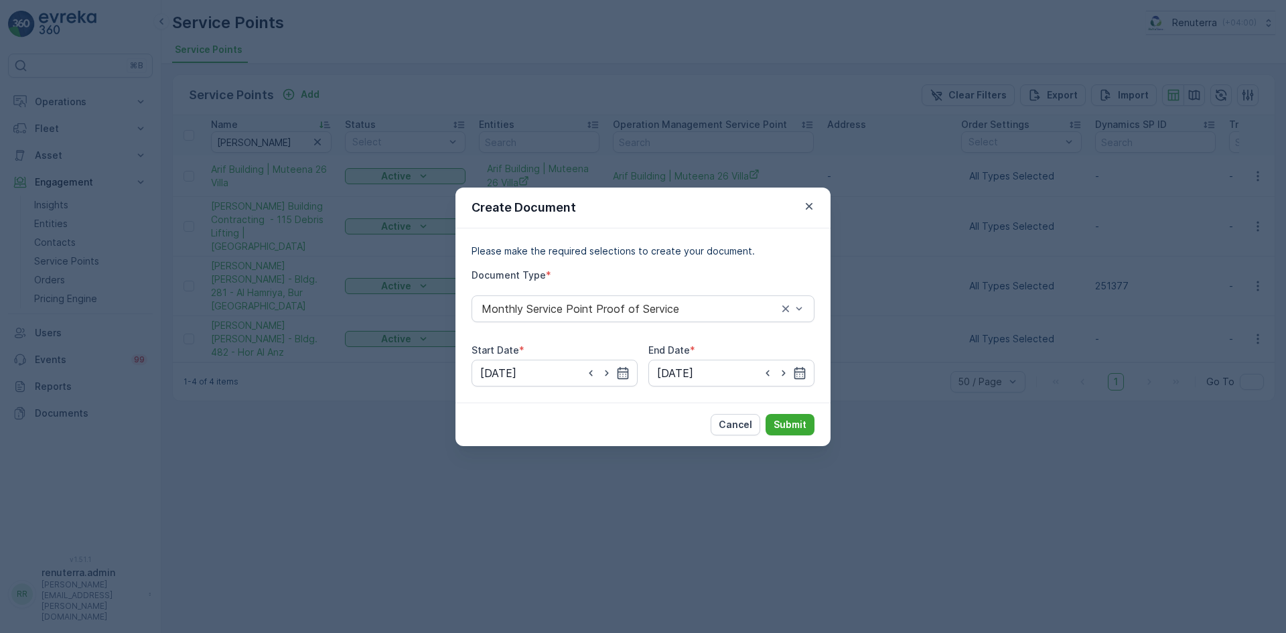
click at [788, 413] on div "Cancel Submit" at bounding box center [642, 424] width 375 height 44
click at [785, 418] on p "Submit" at bounding box center [789, 424] width 33 height 13
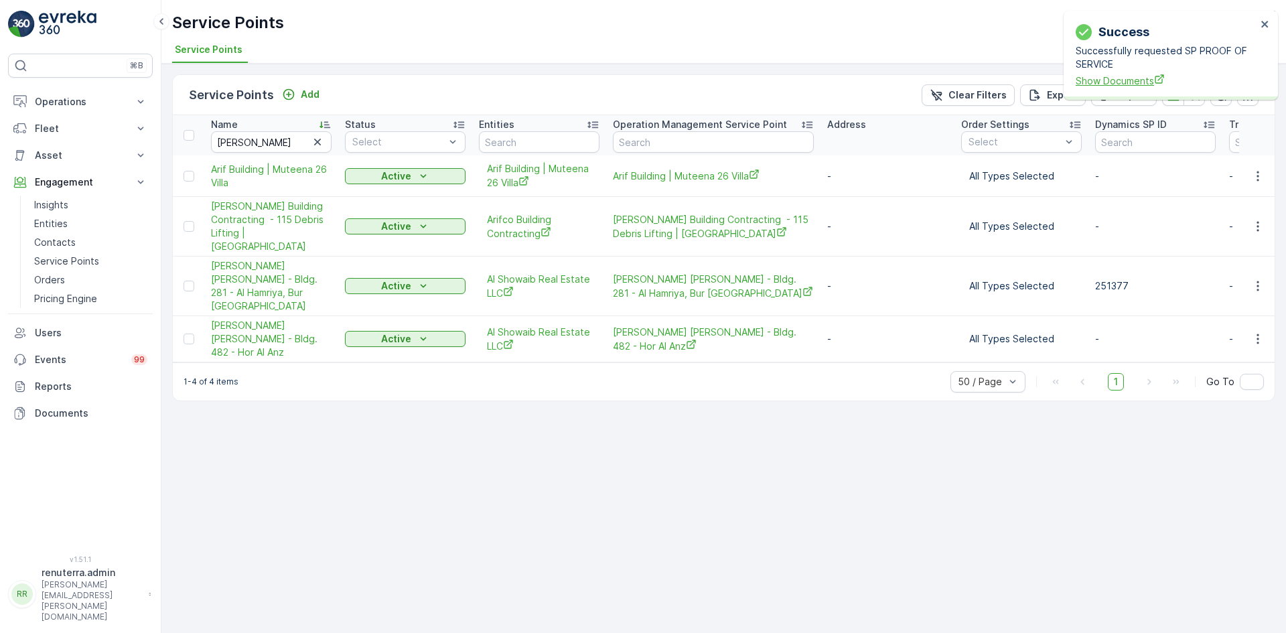
click at [1104, 80] on span "Show Documents" at bounding box center [1166, 81] width 181 height 14
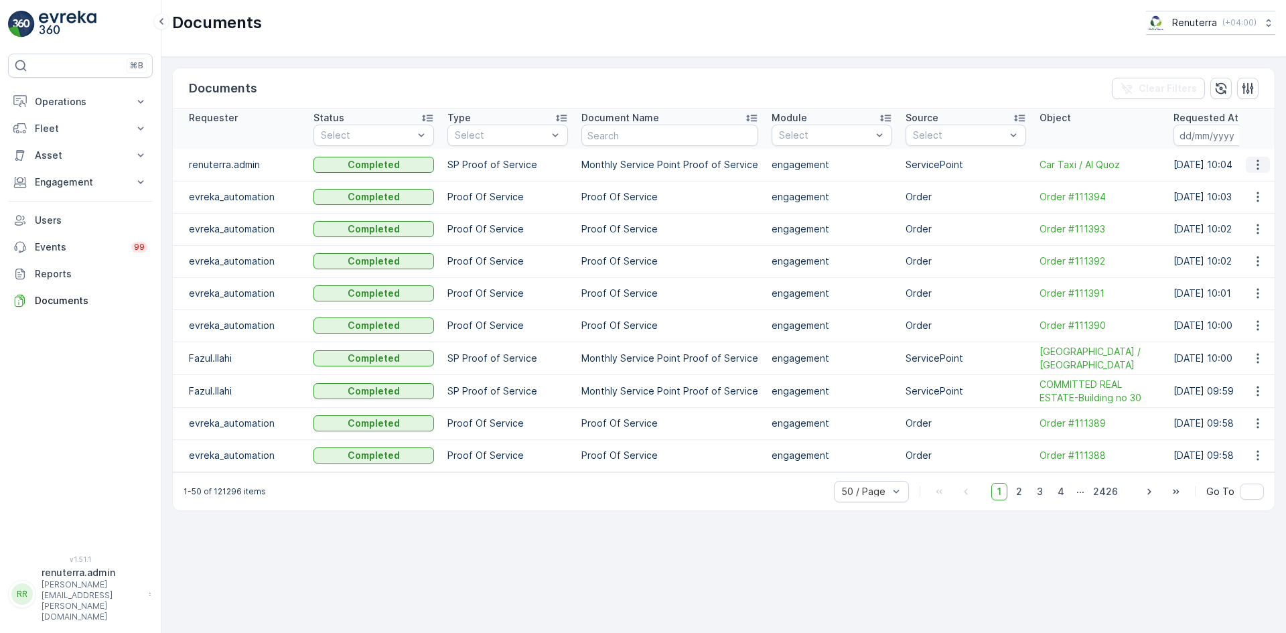
click at [1251, 164] on icon "button" at bounding box center [1257, 164] width 13 height 13
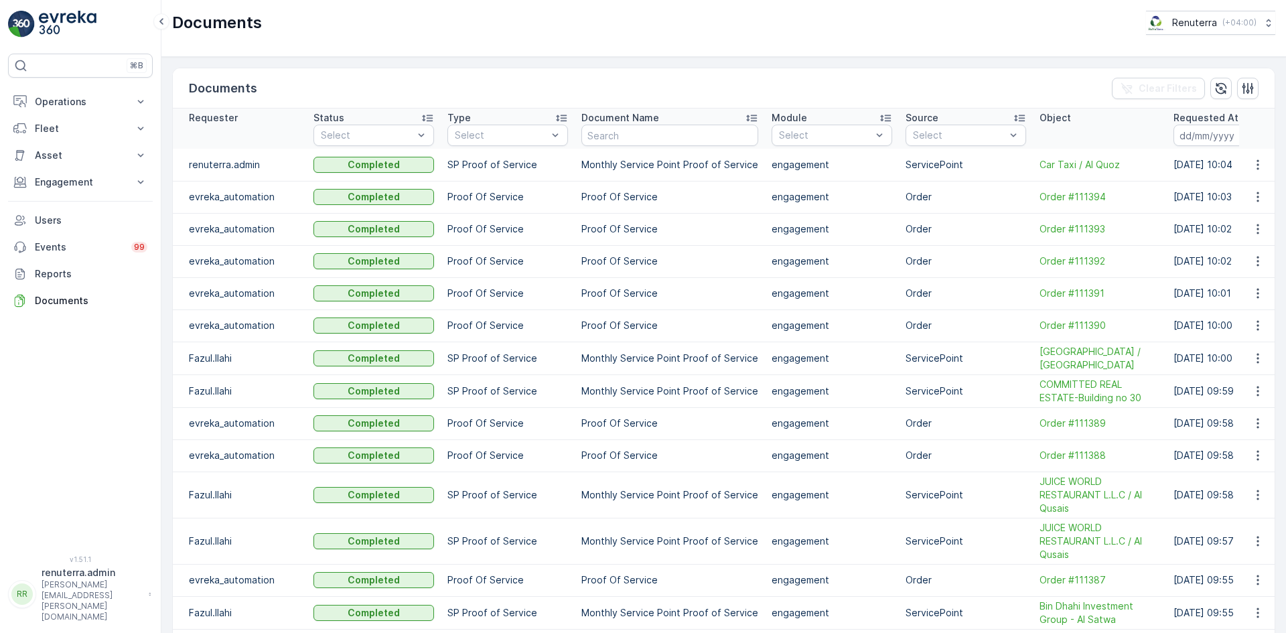
click at [1244, 186] on td at bounding box center [1257, 197] width 36 height 32
click at [1256, 168] on icon "button" at bounding box center [1257, 164] width 2 height 10
click at [1230, 185] on span "See Details" at bounding box center [1254, 184] width 52 height 13
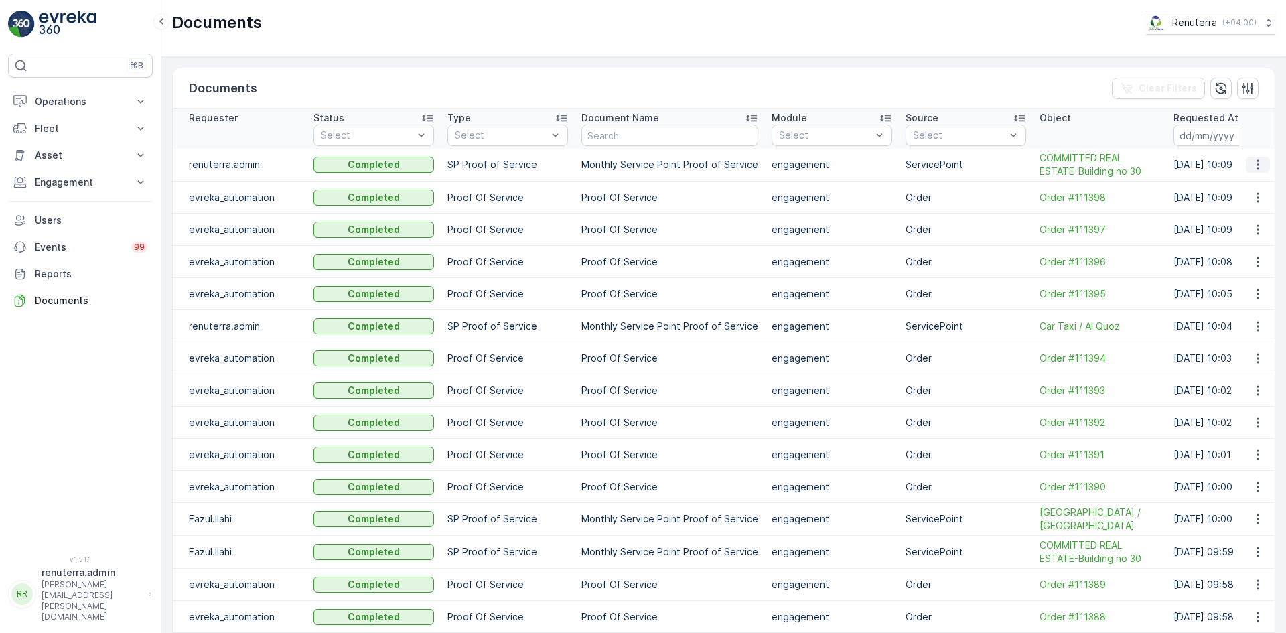
click at [1258, 167] on icon "button" at bounding box center [1257, 164] width 13 height 13
click at [1246, 183] on span "See Details" at bounding box center [1254, 184] width 52 height 13
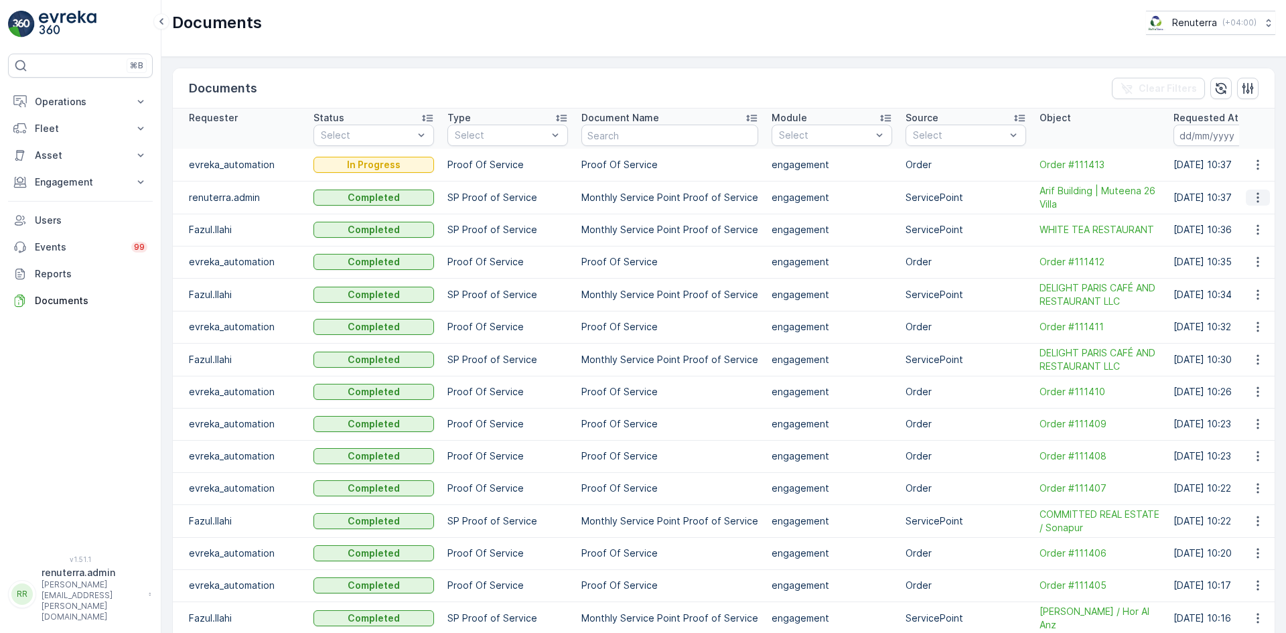
click at [1256, 200] on icon "button" at bounding box center [1257, 197] width 13 height 13
click at [1248, 212] on span "See Details" at bounding box center [1254, 217] width 52 height 13
